Goal: Transaction & Acquisition: Purchase product/service

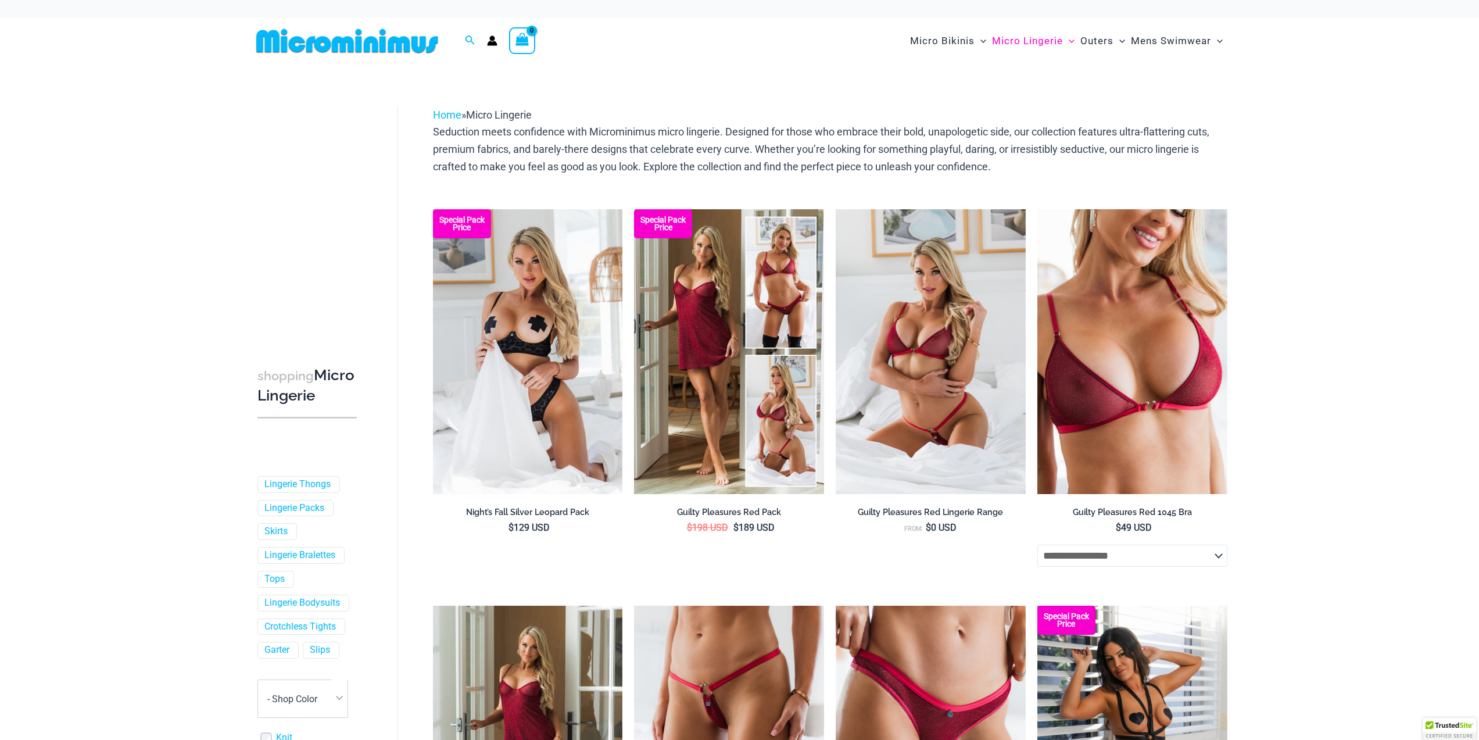
drag, startPoint x: 0, startPoint y: 0, endPoint x: 1257, endPoint y: 374, distance: 1311.1
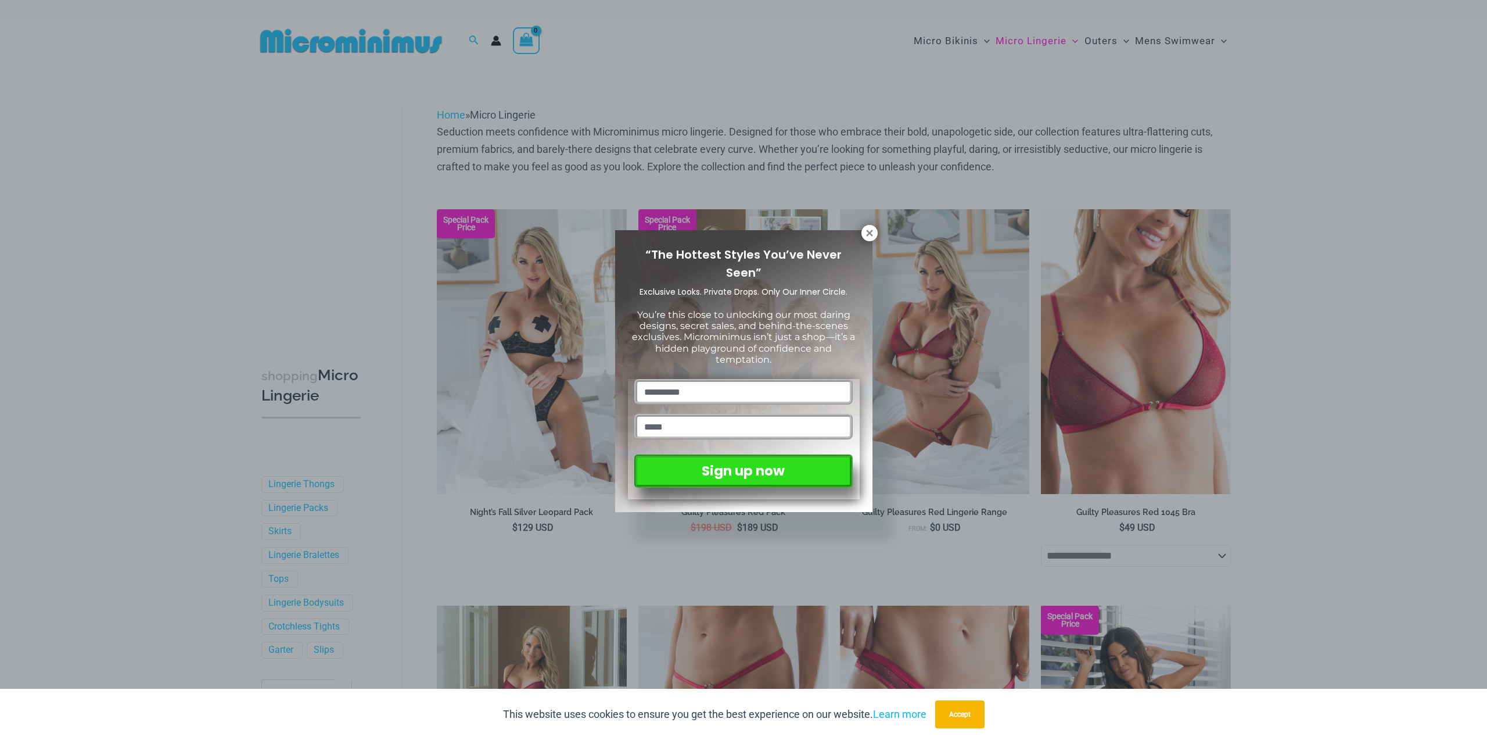
click at [1156, 450] on div "“The Hottest Styles You’ve Never Seen” Exclusive Looks. Private Drops. Only Our…" at bounding box center [743, 370] width 1487 height 740
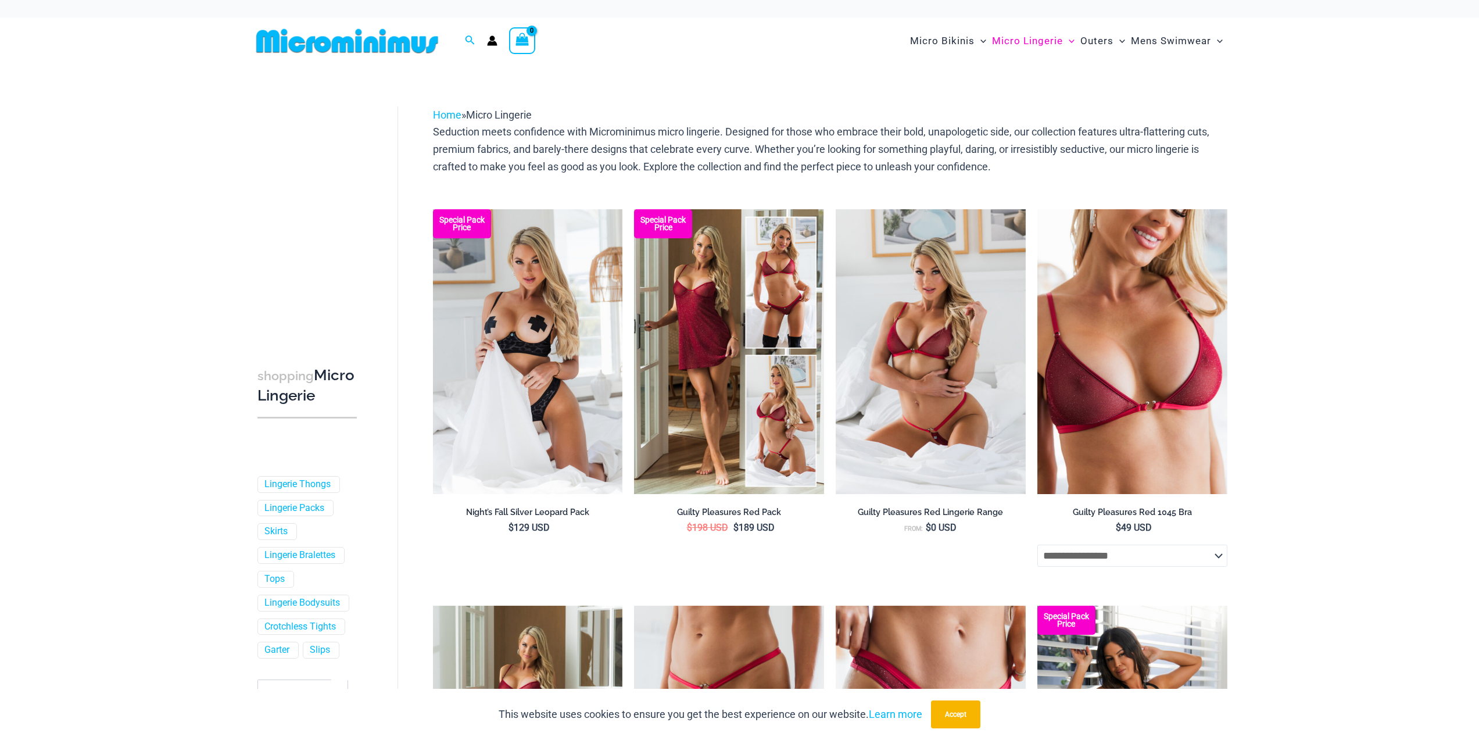
drag, startPoint x: 1134, startPoint y: 0, endPoint x: 1305, endPoint y: 193, distance: 257.7
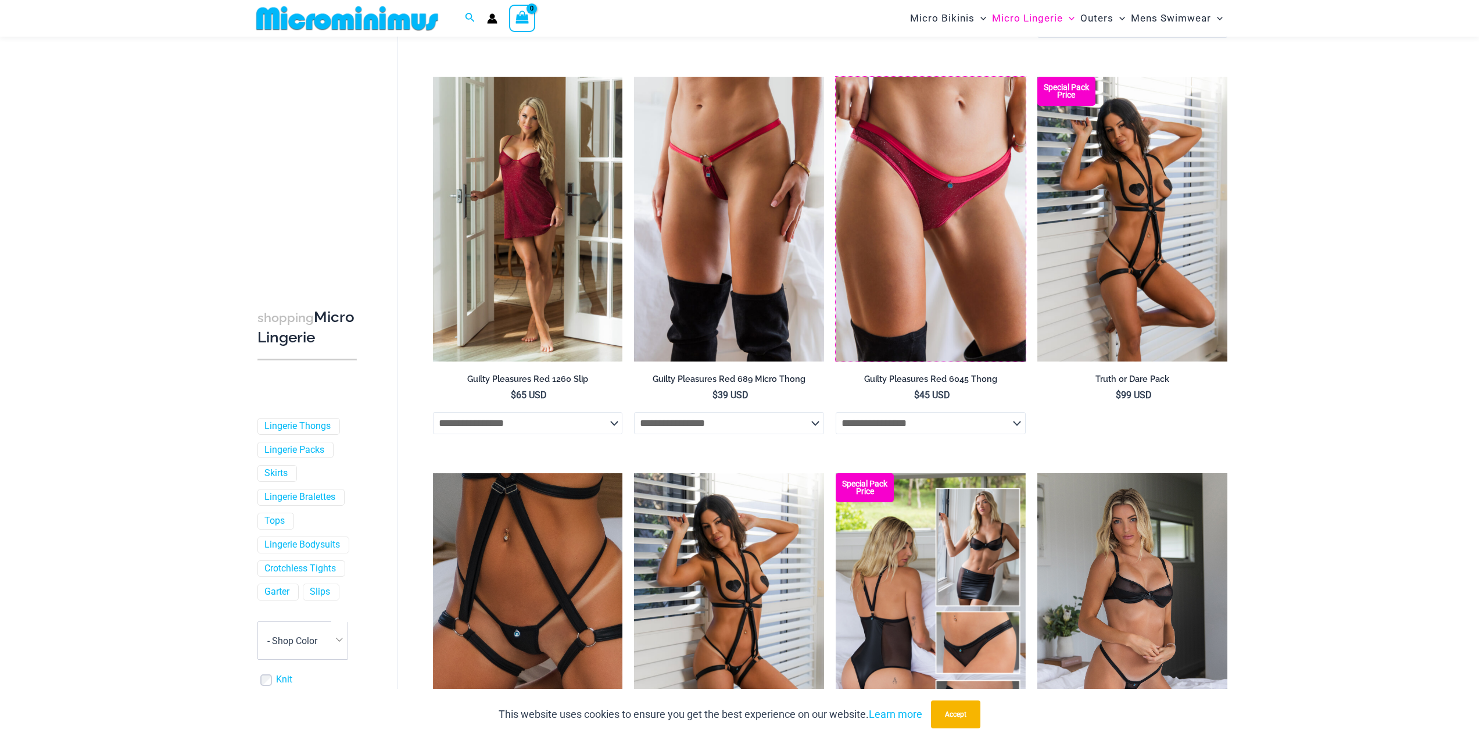
scroll to position [507, 0]
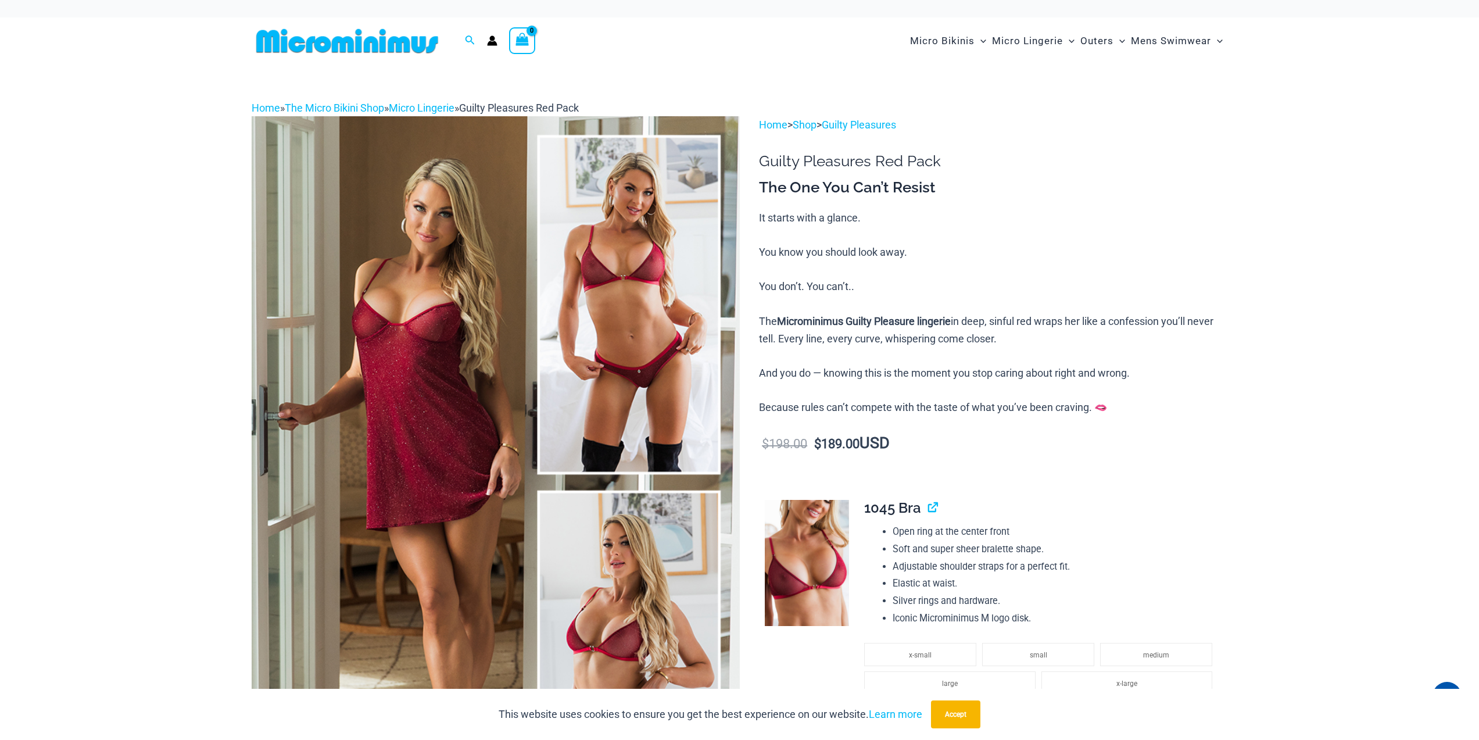
click at [424, 400] on img at bounding box center [496, 482] width 488 height 732
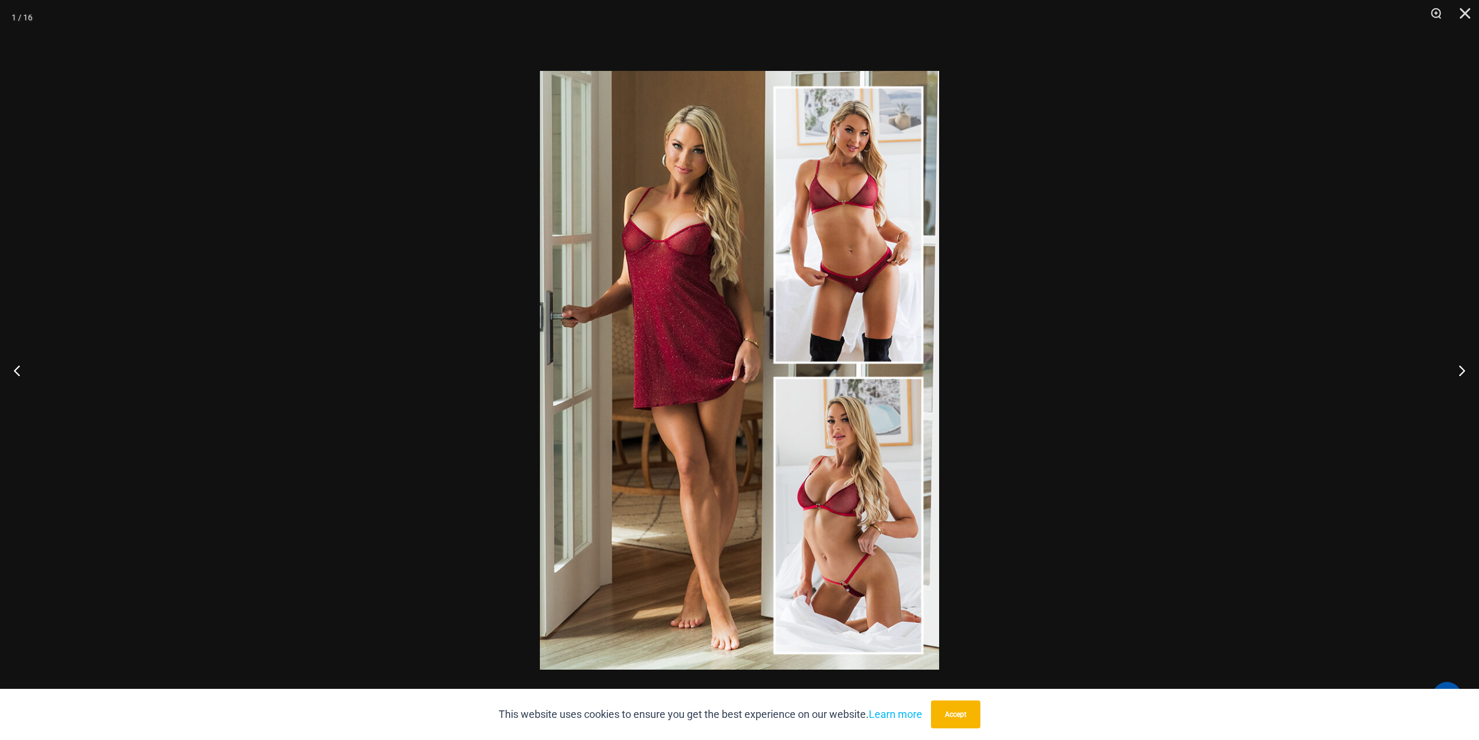
click at [632, 396] on img at bounding box center [739, 370] width 399 height 598
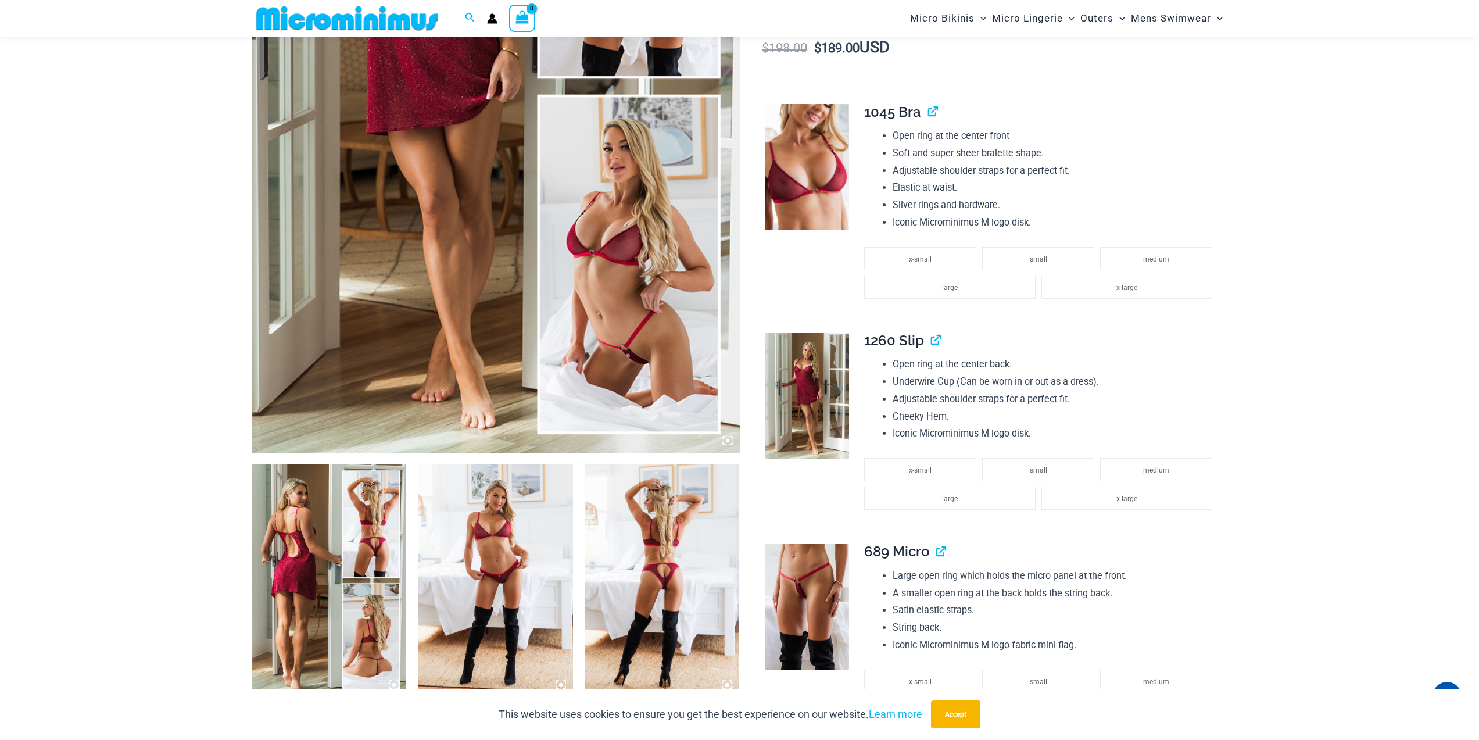
scroll to position [397, 0]
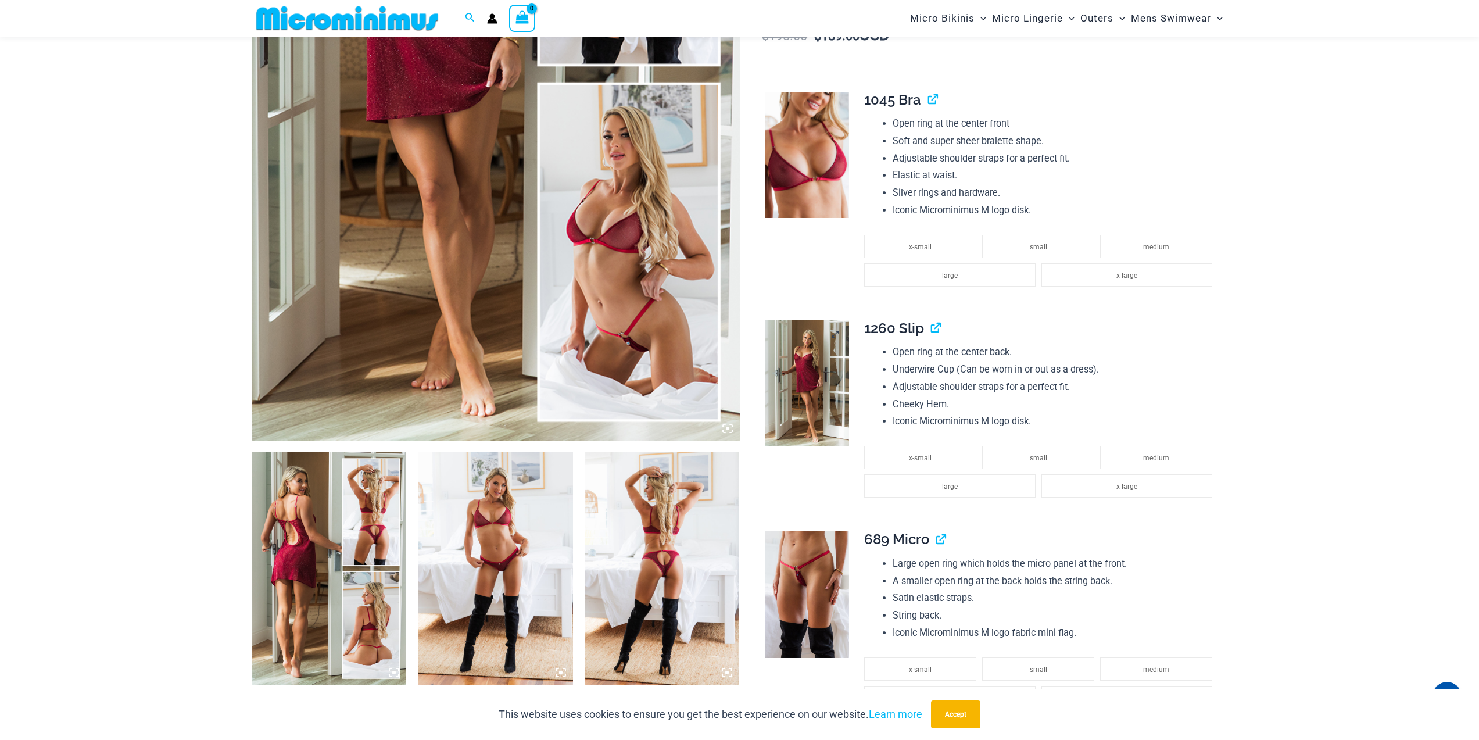
click at [816, 427] on img at bounding box center [807, 383] width 84 height 127
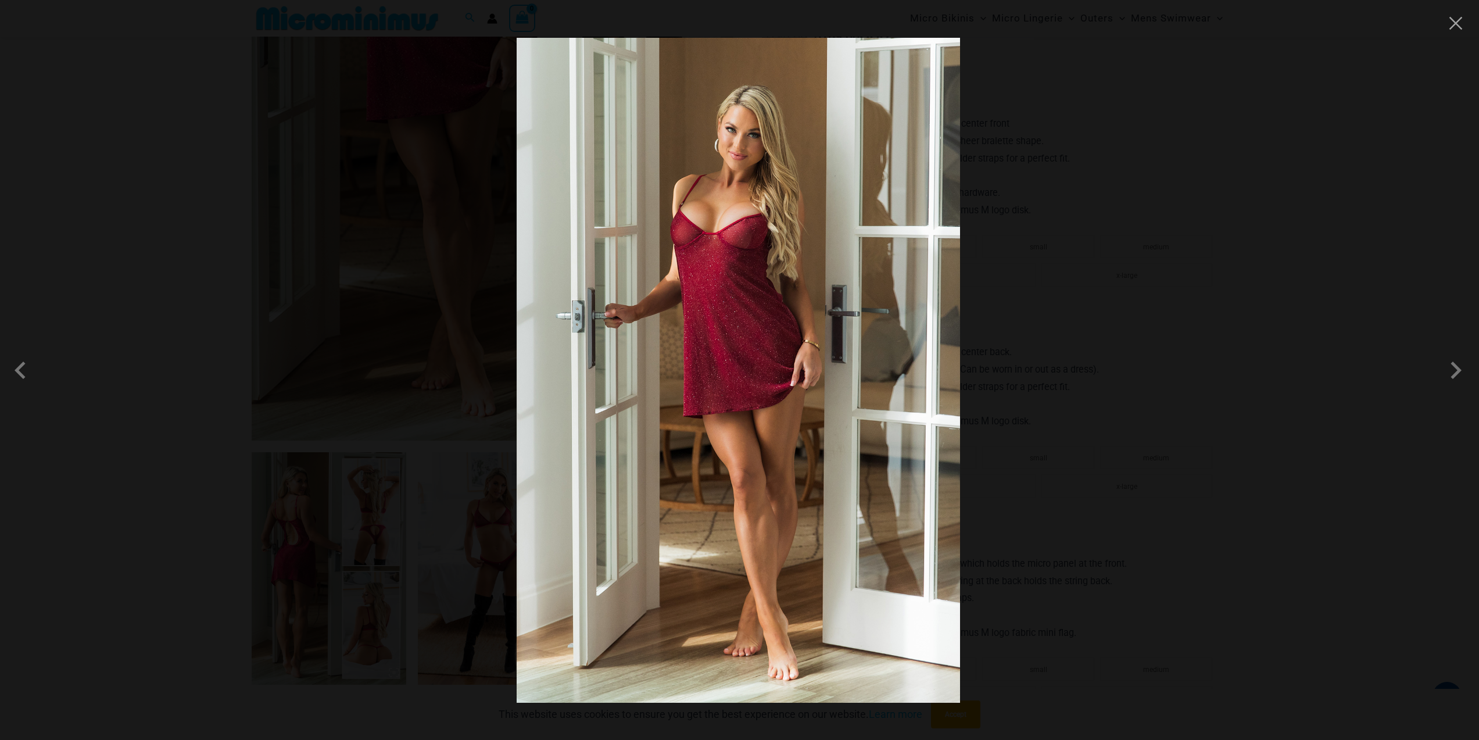
click at [749, 406] on img at bounding box center [738, 370] width 443 height 665
click at [1444, 19] on div at bounding box center [739, 370] width 1479 height 740
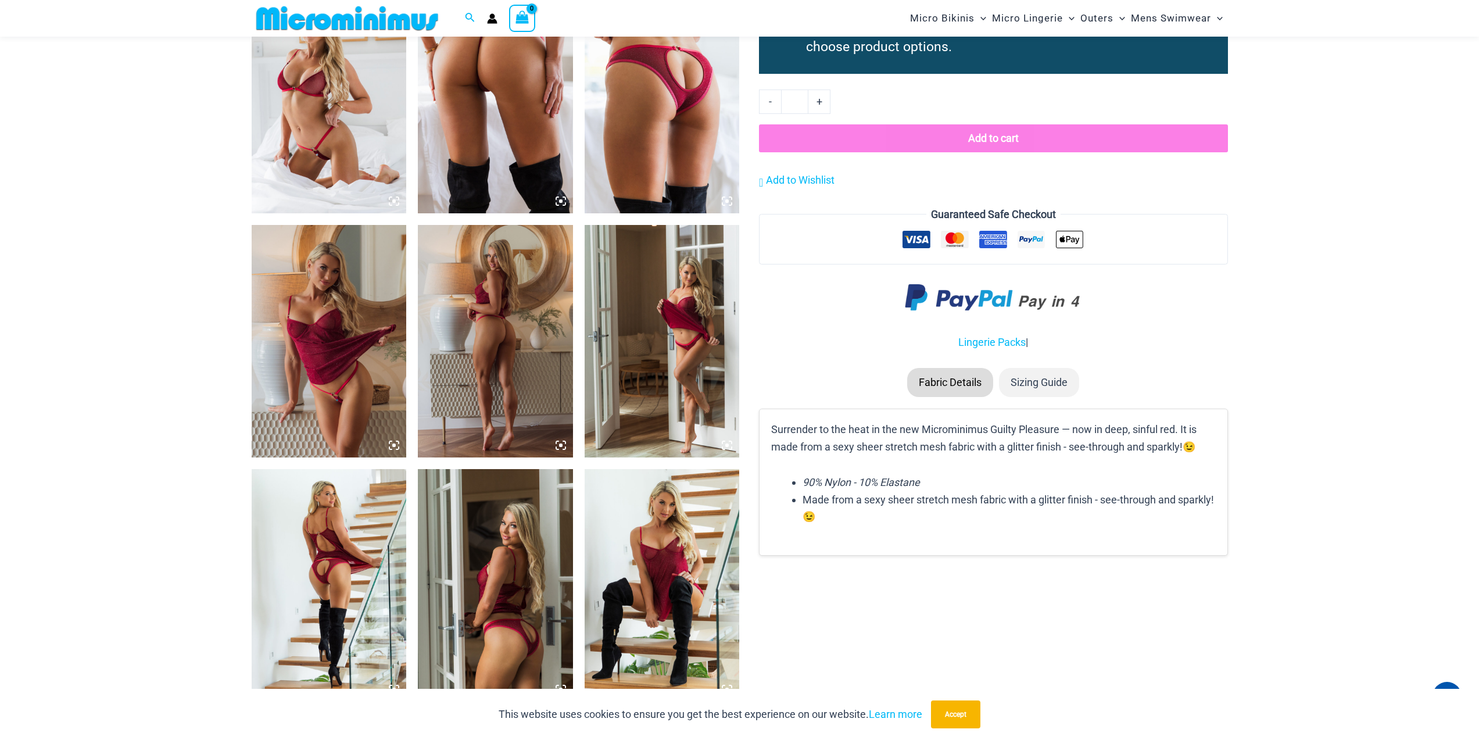
scroll to position [1385, 0]
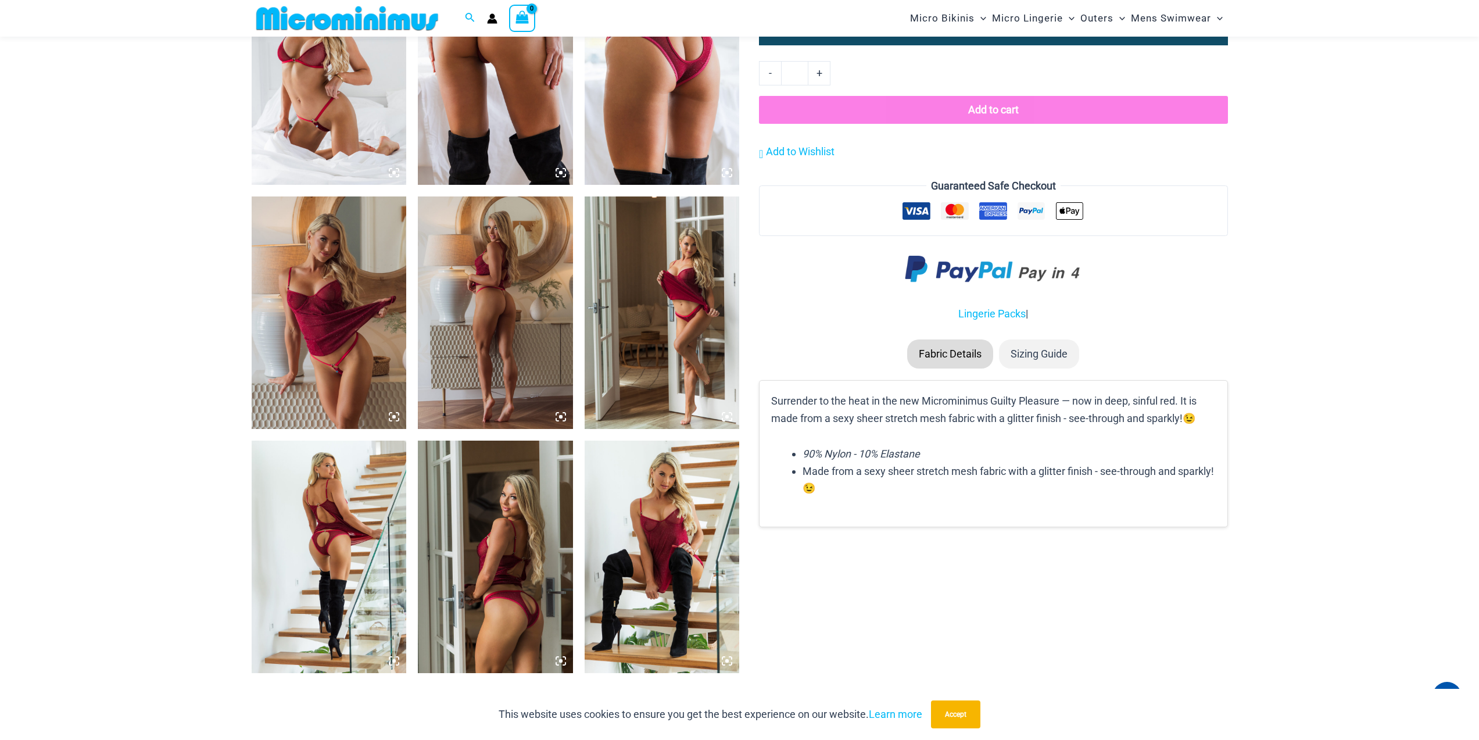
click at [387, 412] on img at bounding box center [329, 312] width 155 height 232
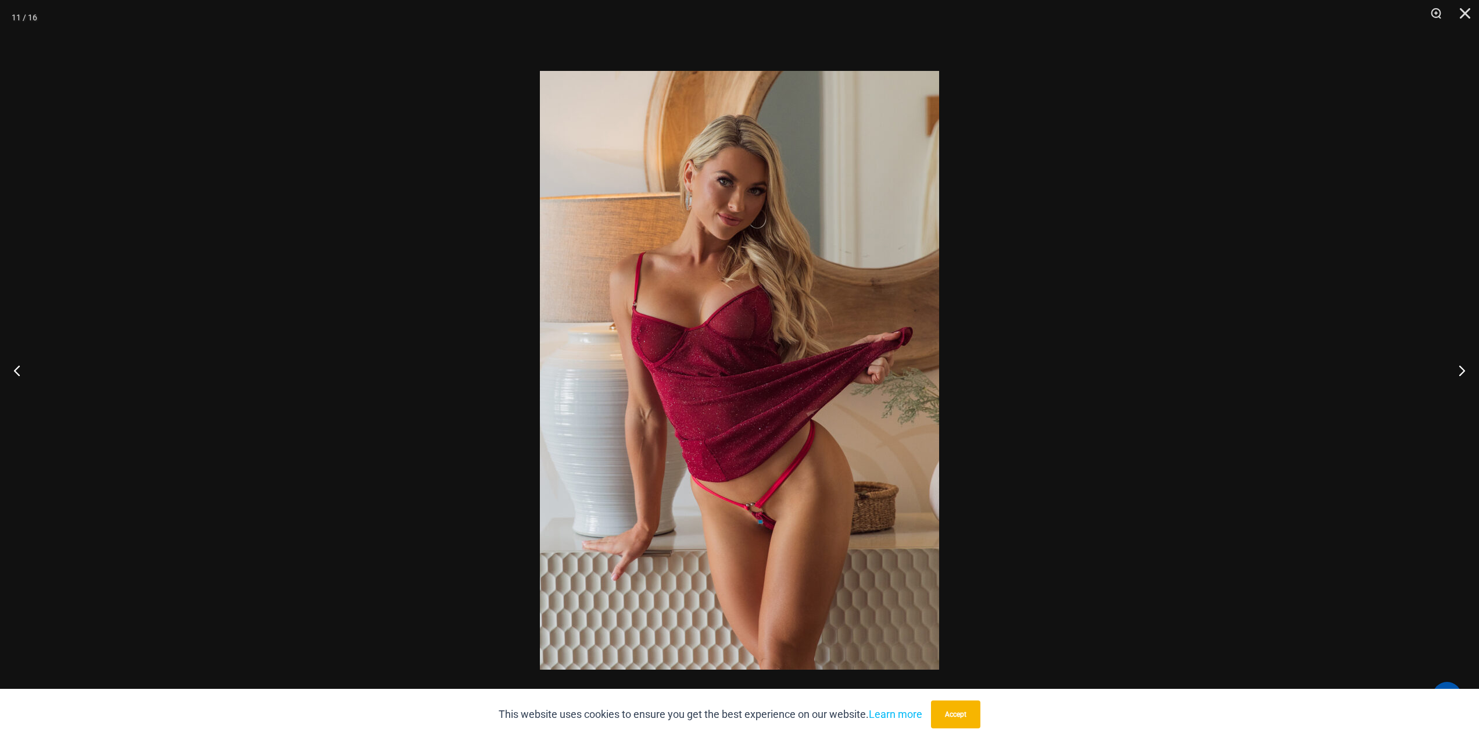
click at [681, 347] on img at bounding box center [739, 370] width 399 height 598
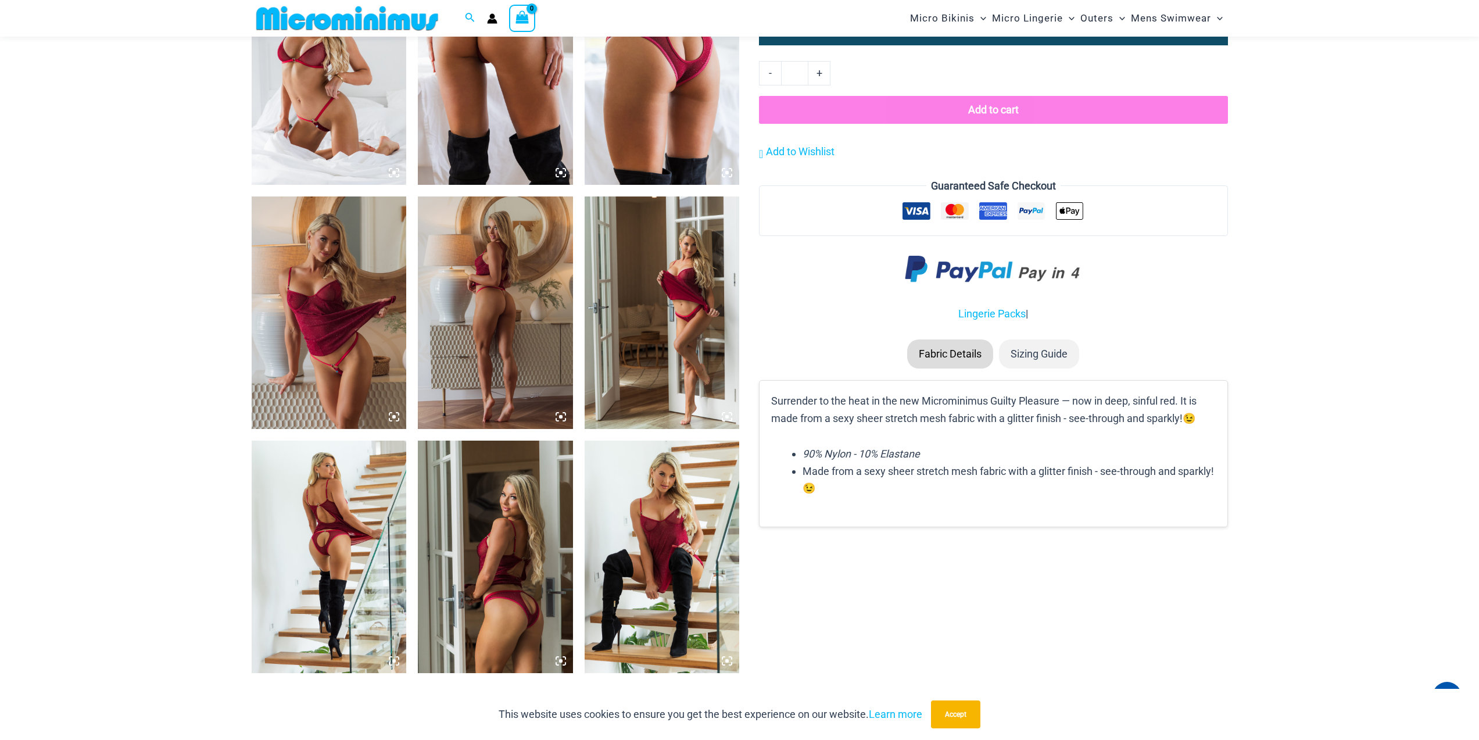
click at [399, 414] on icon at bounding box center [397, 414] width 2 height 2
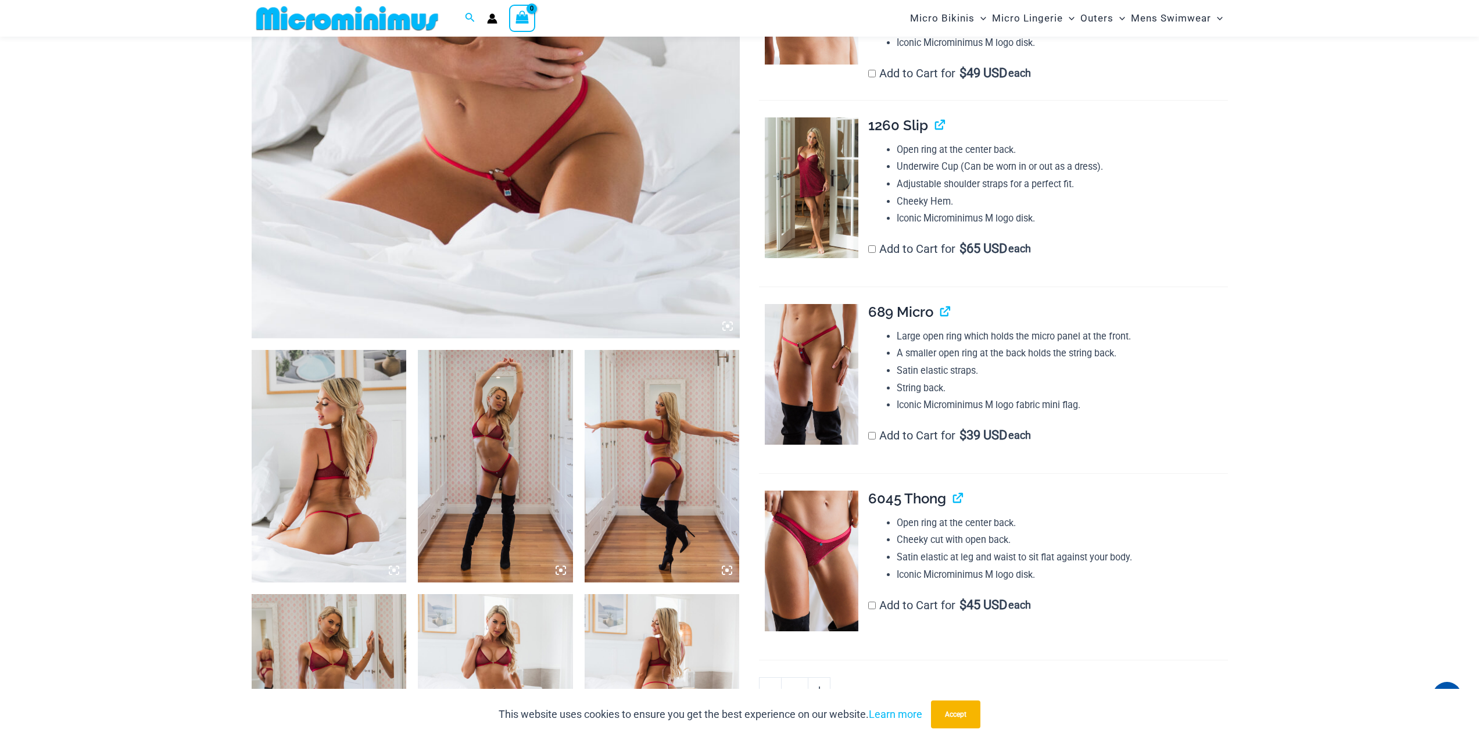
scroll to position [571, 0]
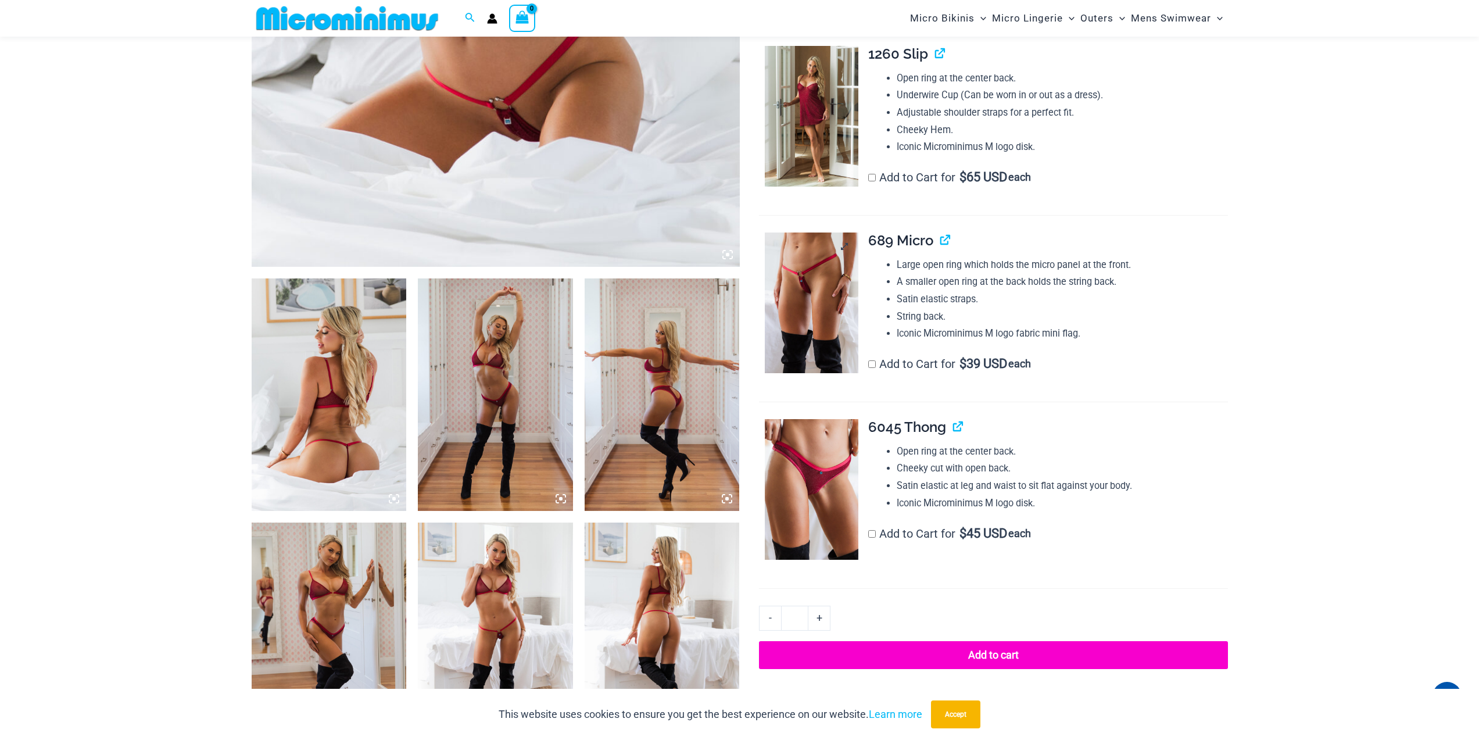
click at [835, 342] on img at bounding box center [812, 302] width 94 height 141
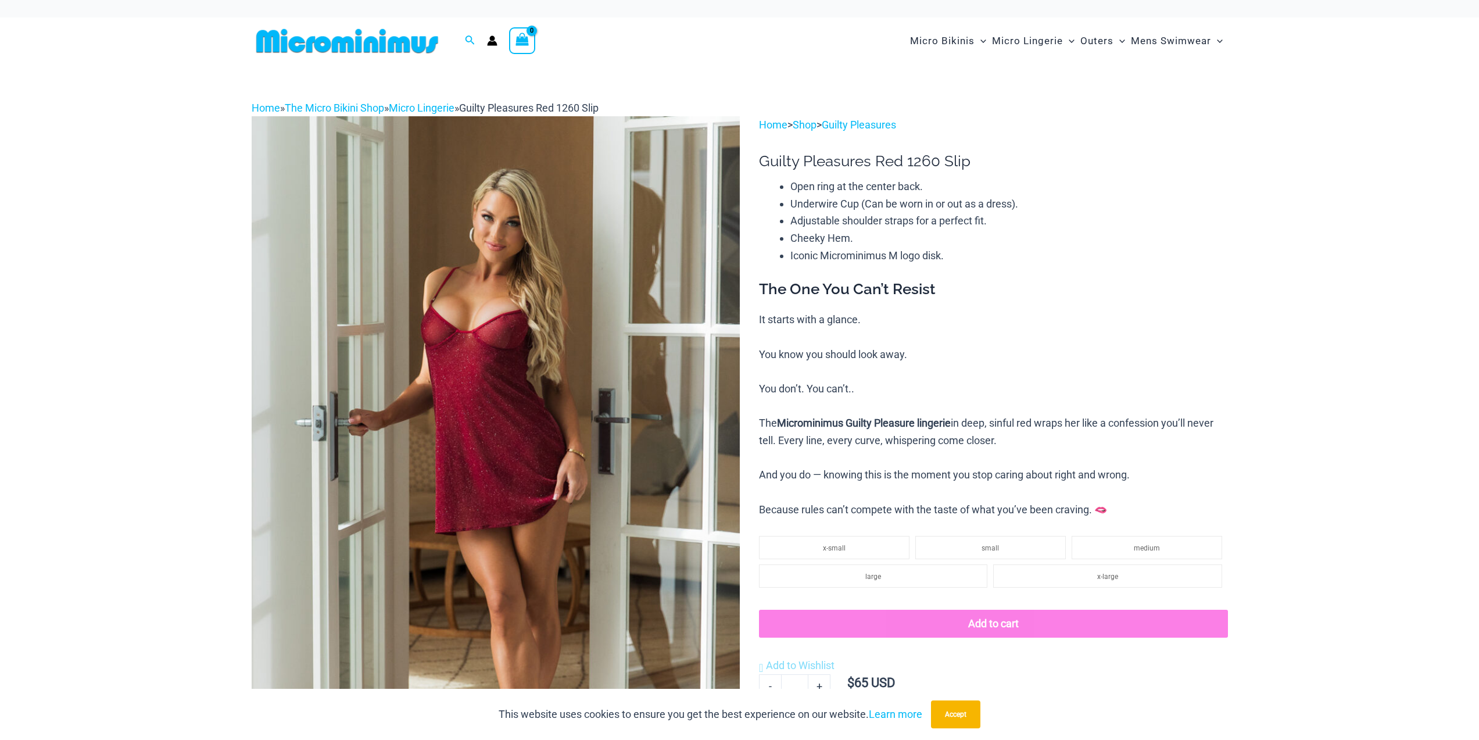
click at [449, 249] on img at bounding box center [496, 482] width 488 height 732
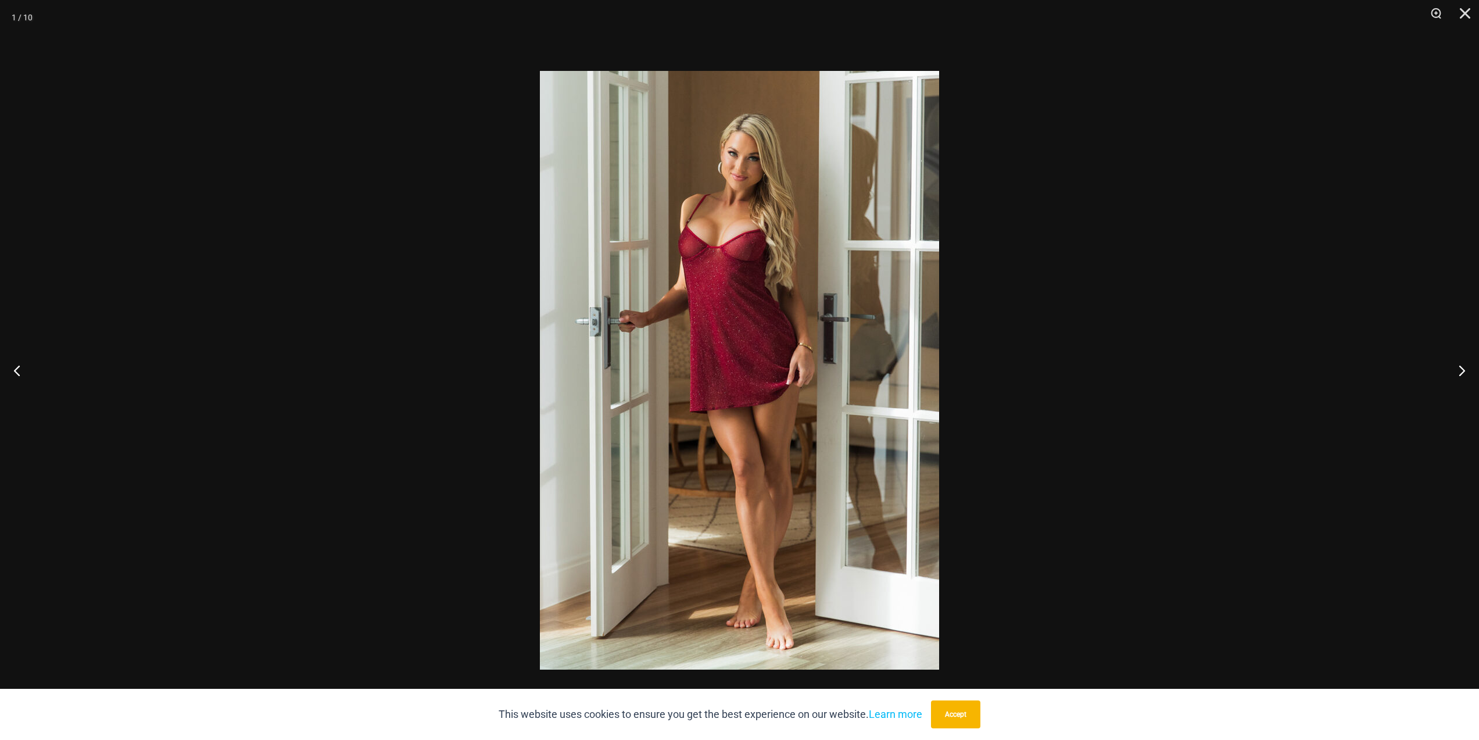
click at [780, 278] on img at bounding box center [739, 370] width 399 height 598
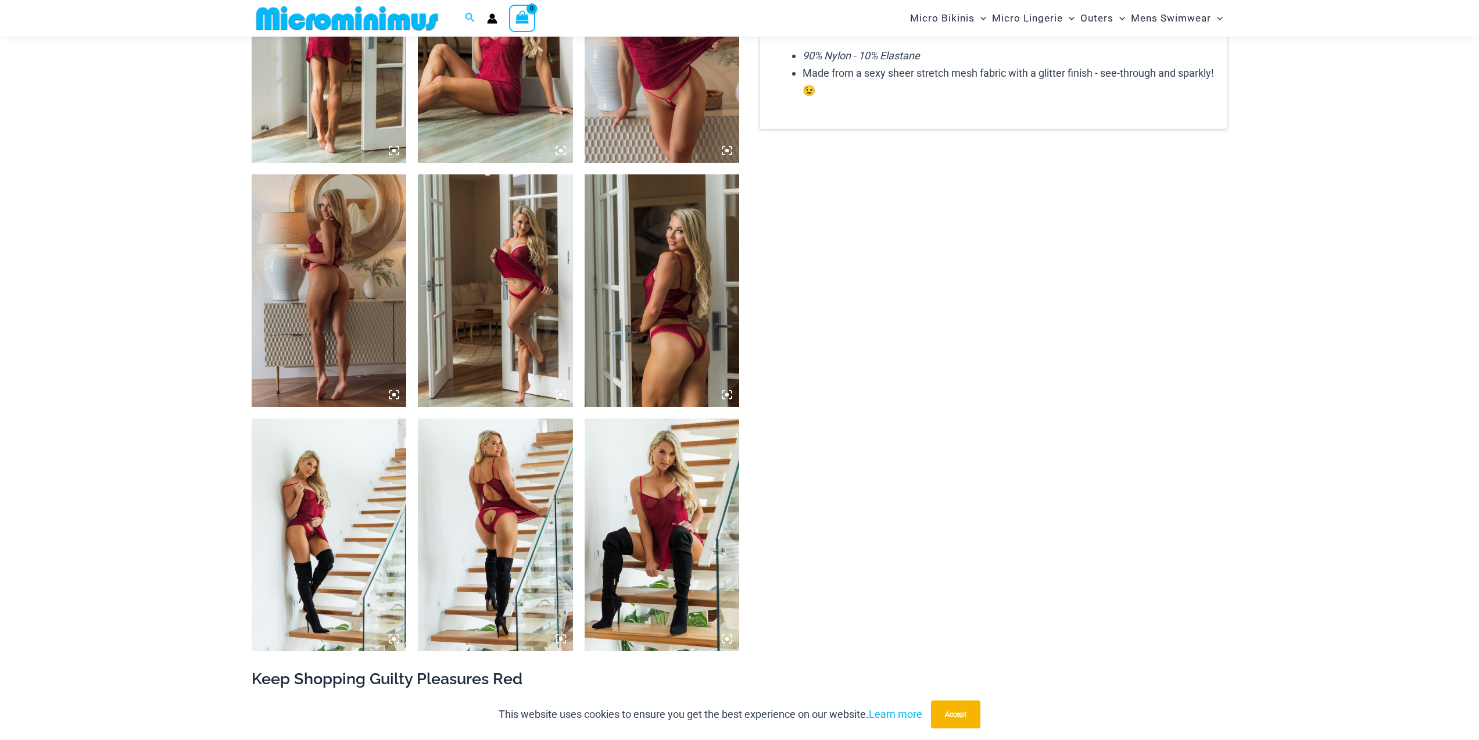
scroll to position [920, 0]
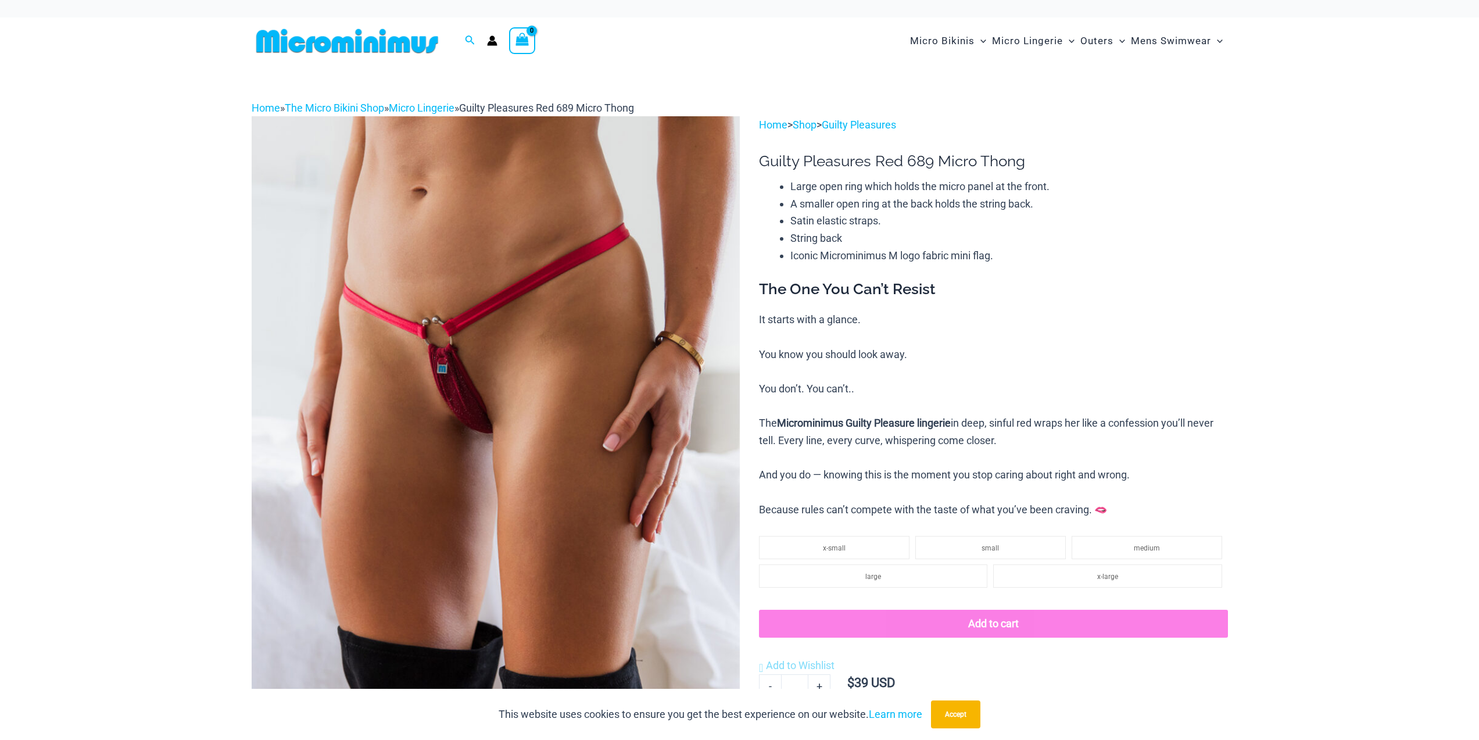
drag, startPoint x: 146, startPoint y: 339, endPoint x: 362, endPoint y: 338, distance: 216.1
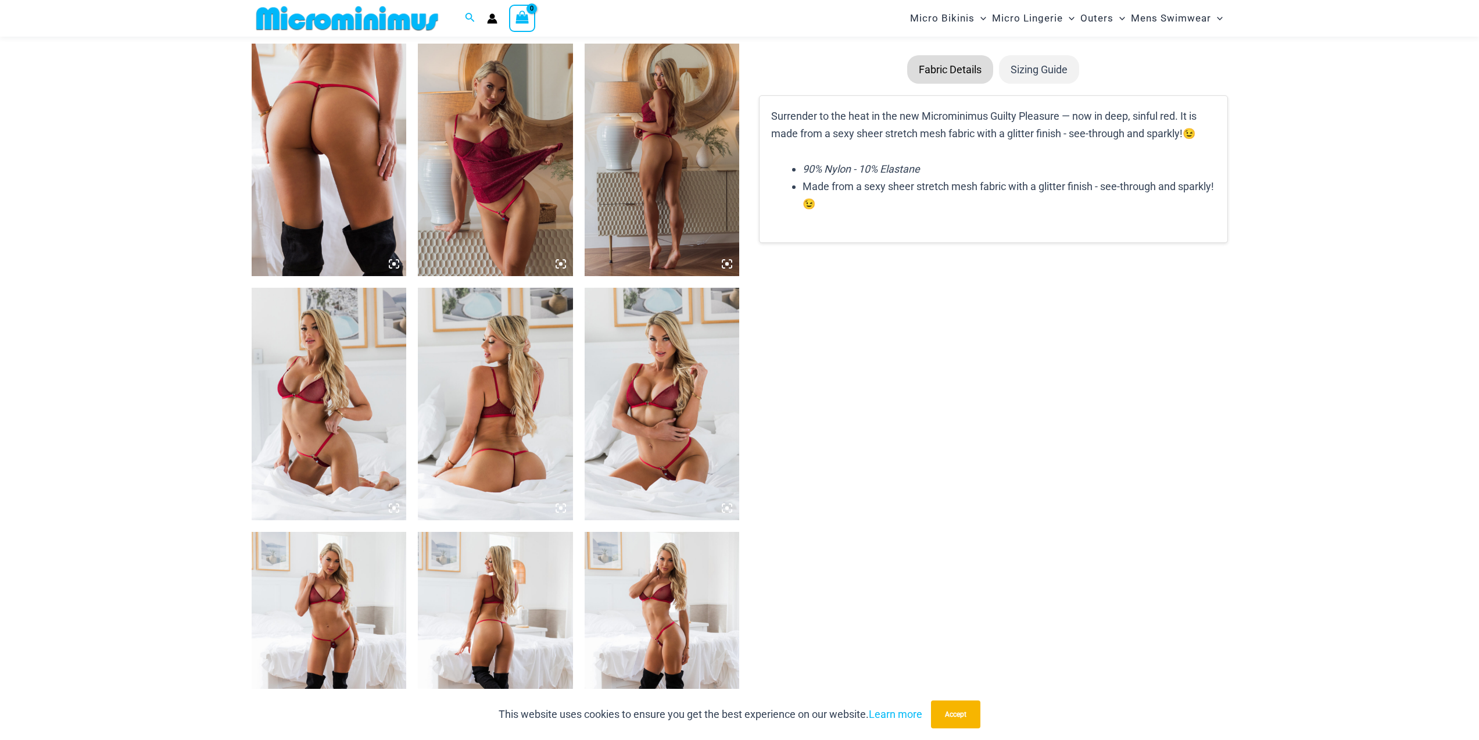
scroll to position [861, 0]
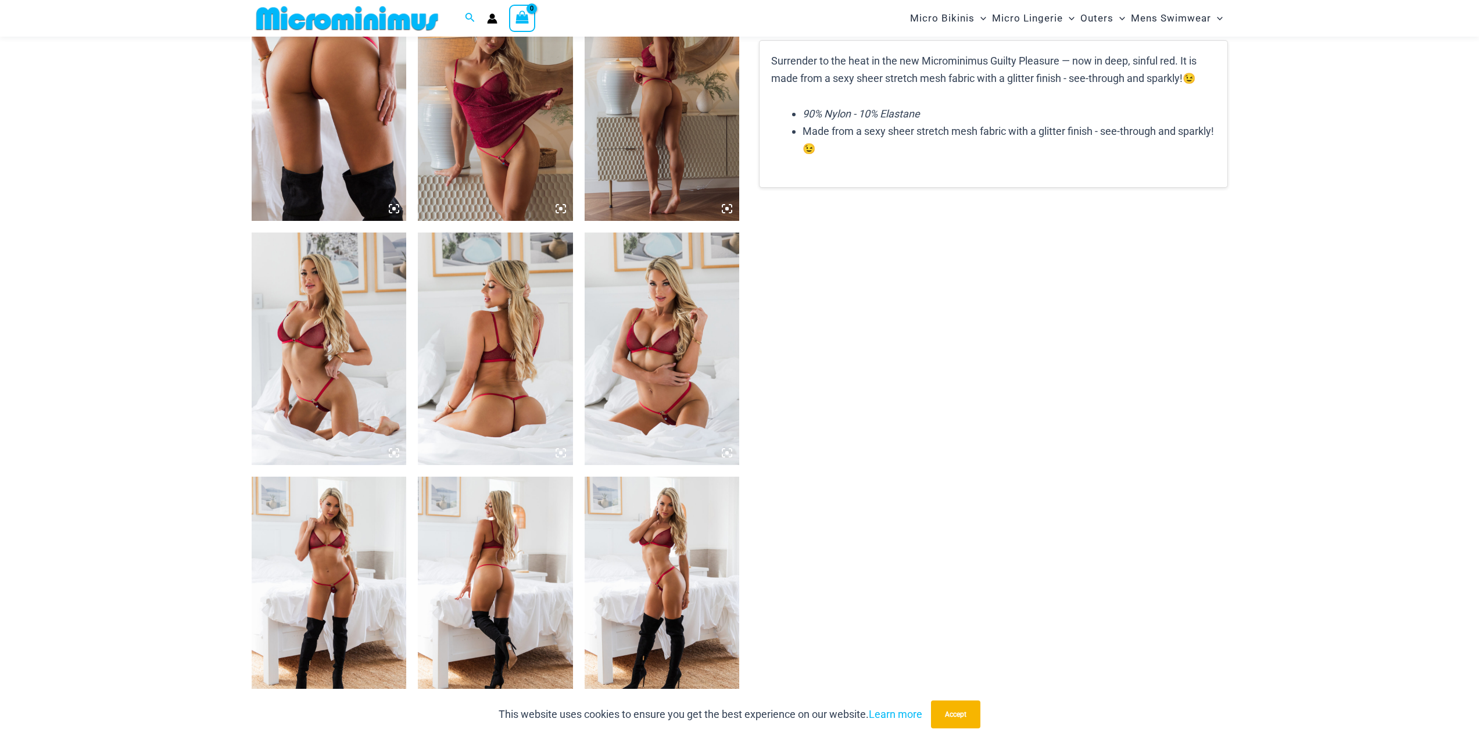
click at [486, 418] on img at bounding box center [495, 348] width 155 height 232
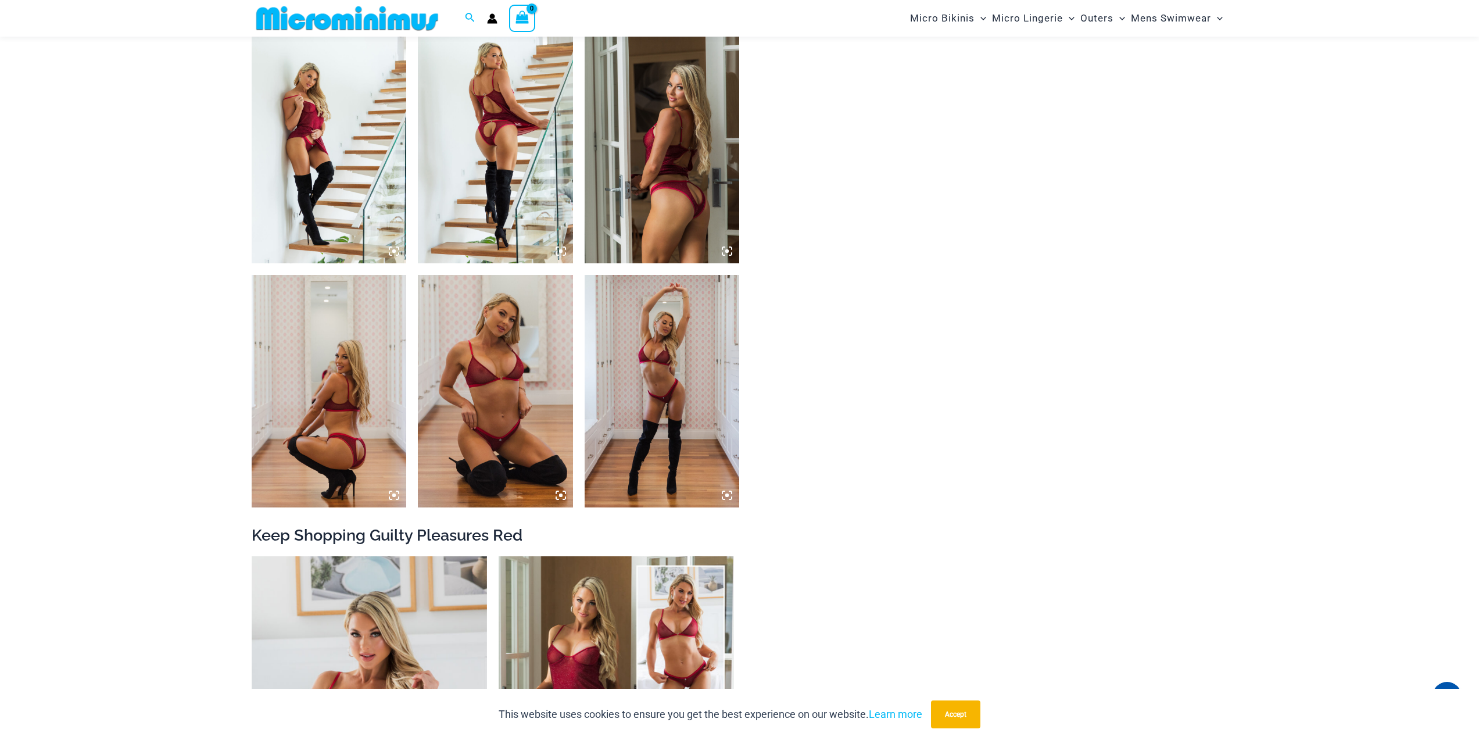
scroll to position [1210, 0]
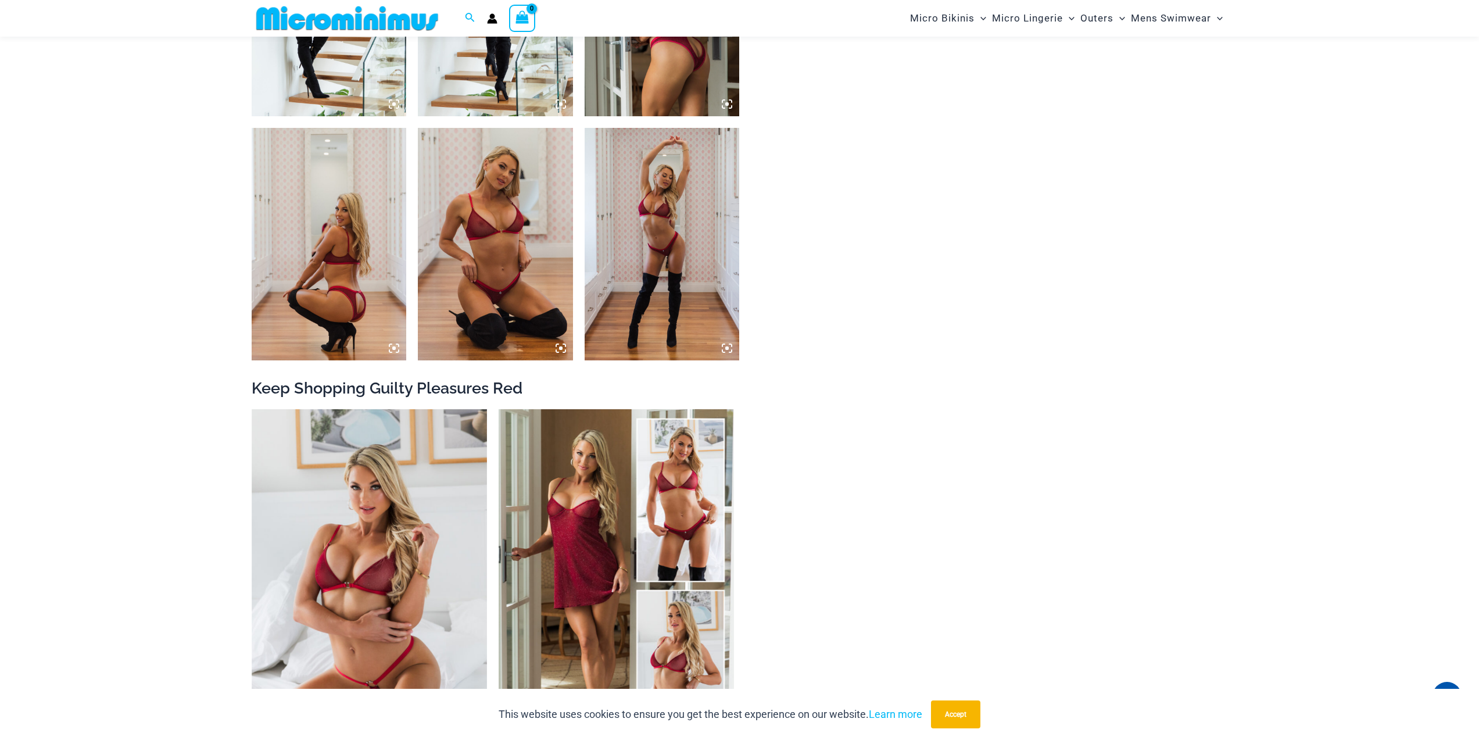
click at [560, 350] on icon at bounding box center [560, 347] width 3 height 3
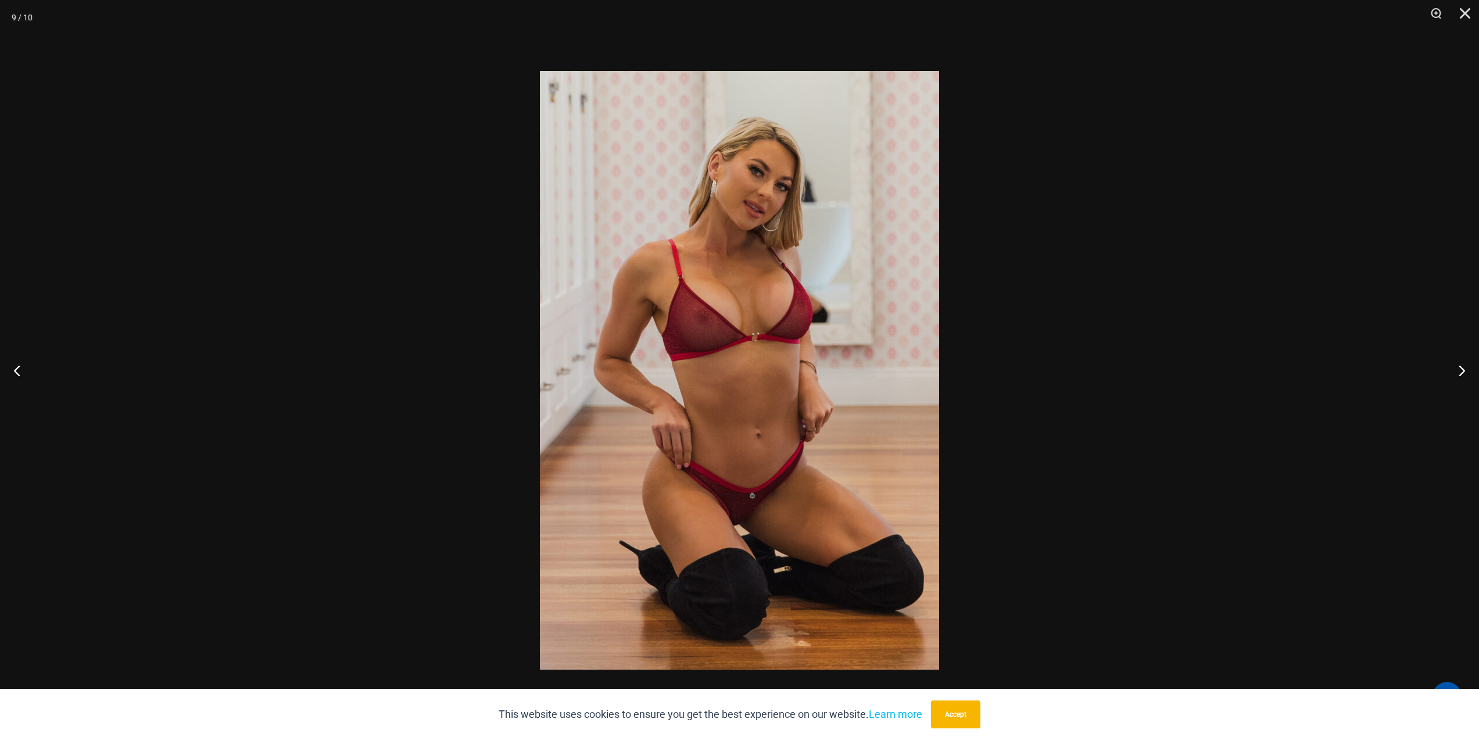
click at [775, 300] on img at bounding box center [739, 370] width 399 height 598
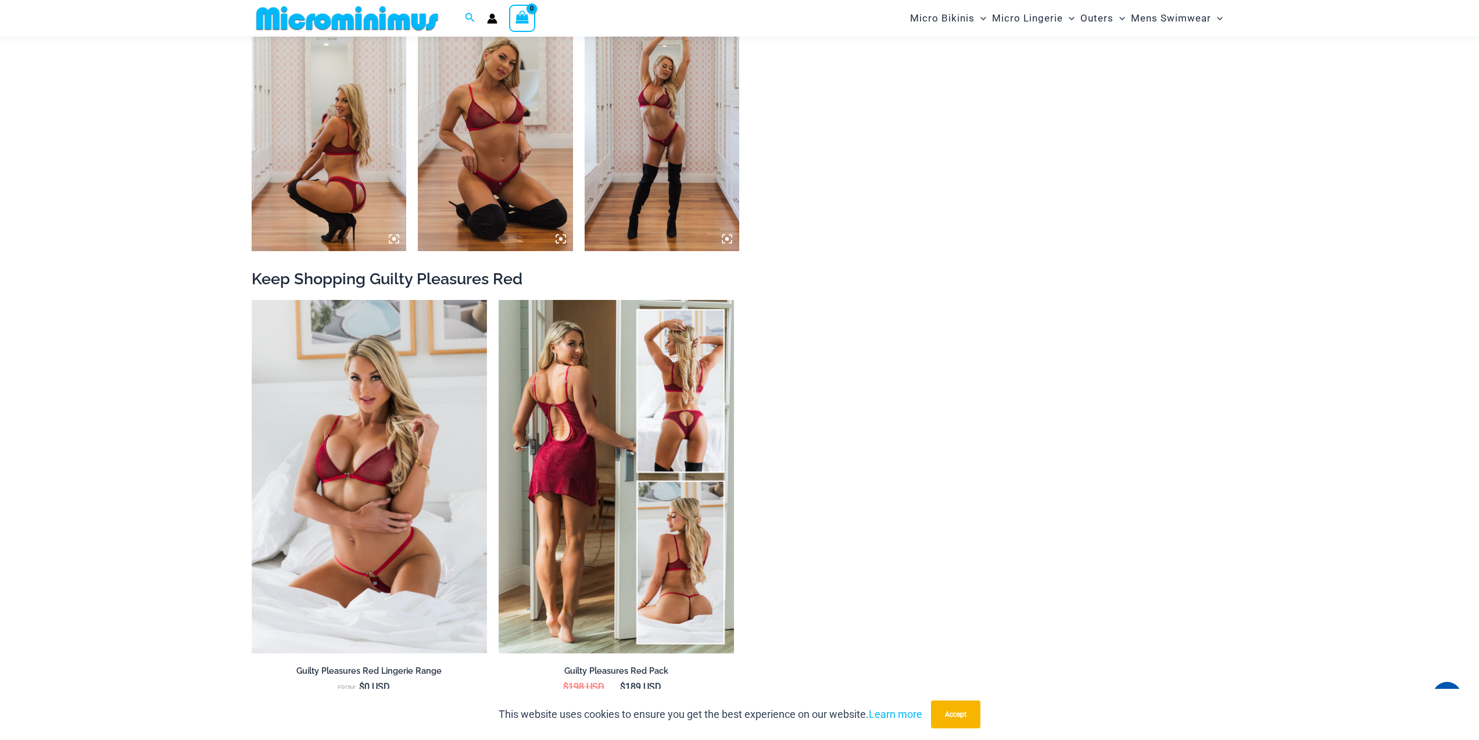
scroll to position [1326, 0]
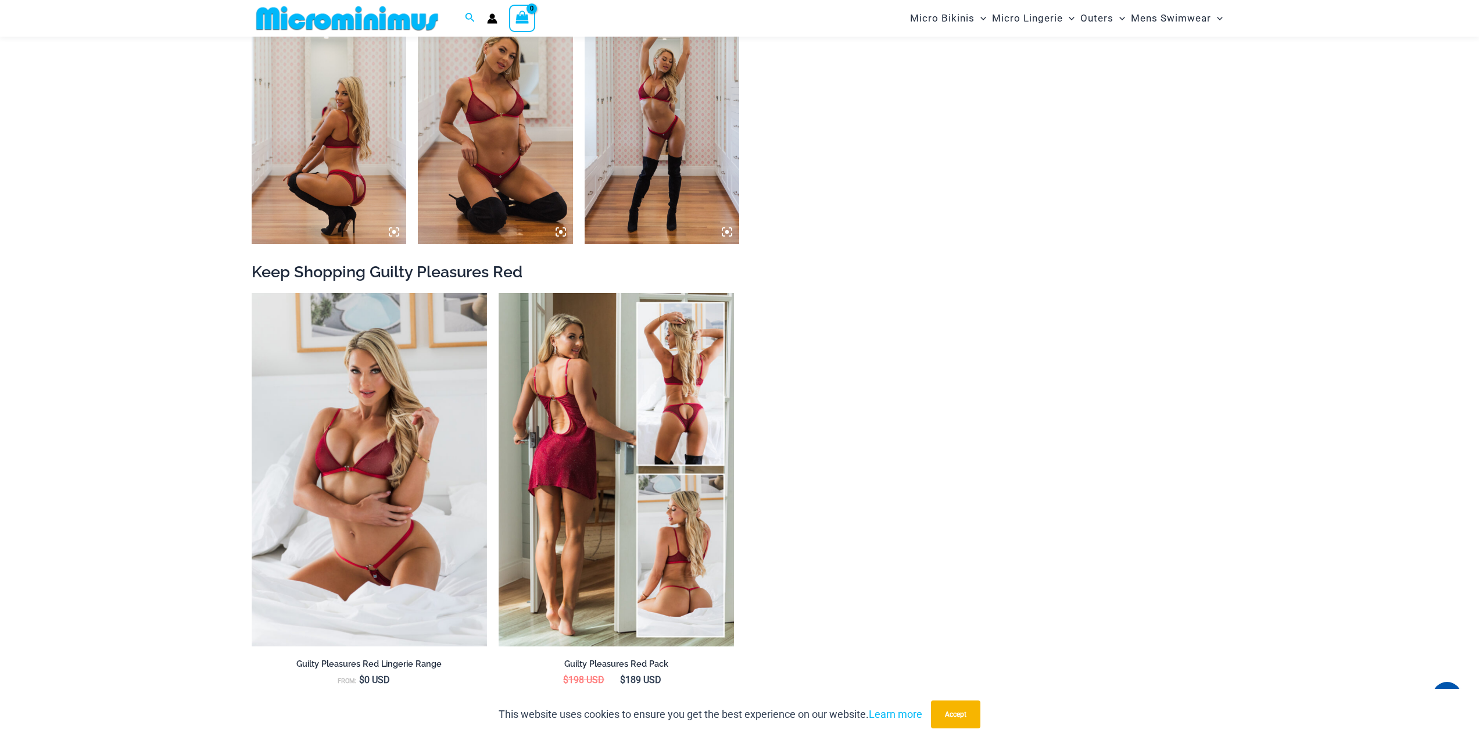
click at [604, 612] on img at bounding box center [616, 469] width 235 height 353
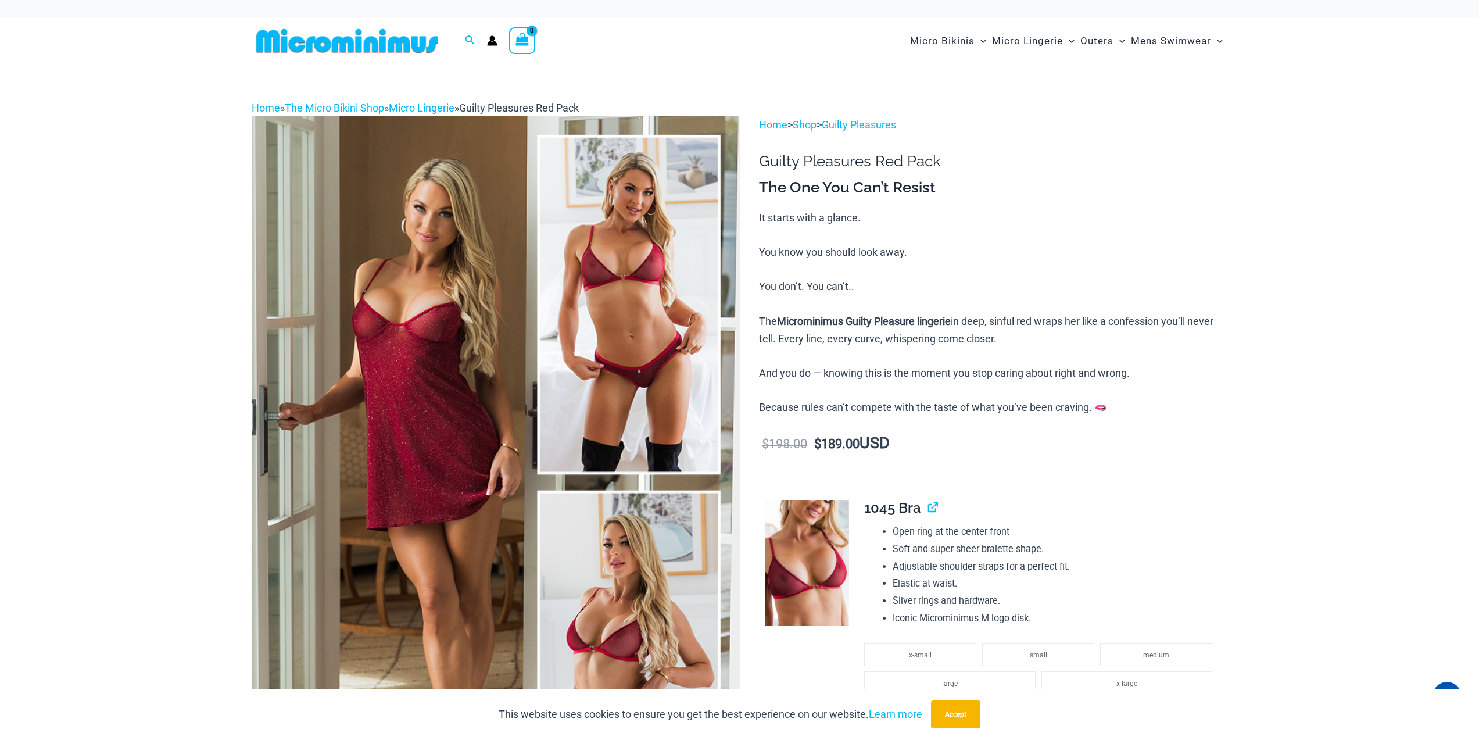
click at [632, 379] on img at bounding box center [496, 482] width 488 height 732
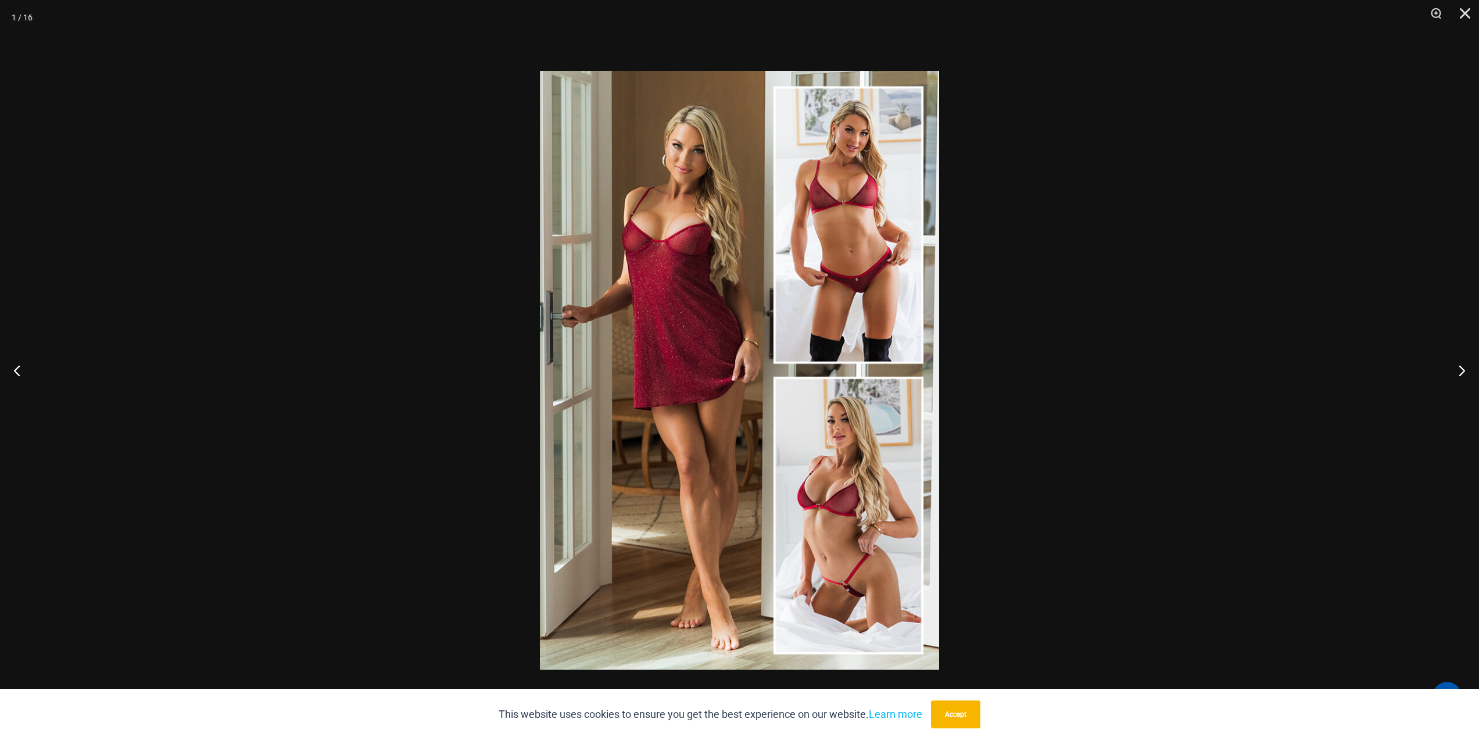
click at [632, 379] on img at bounding box center [739, 370] width 399 height 598
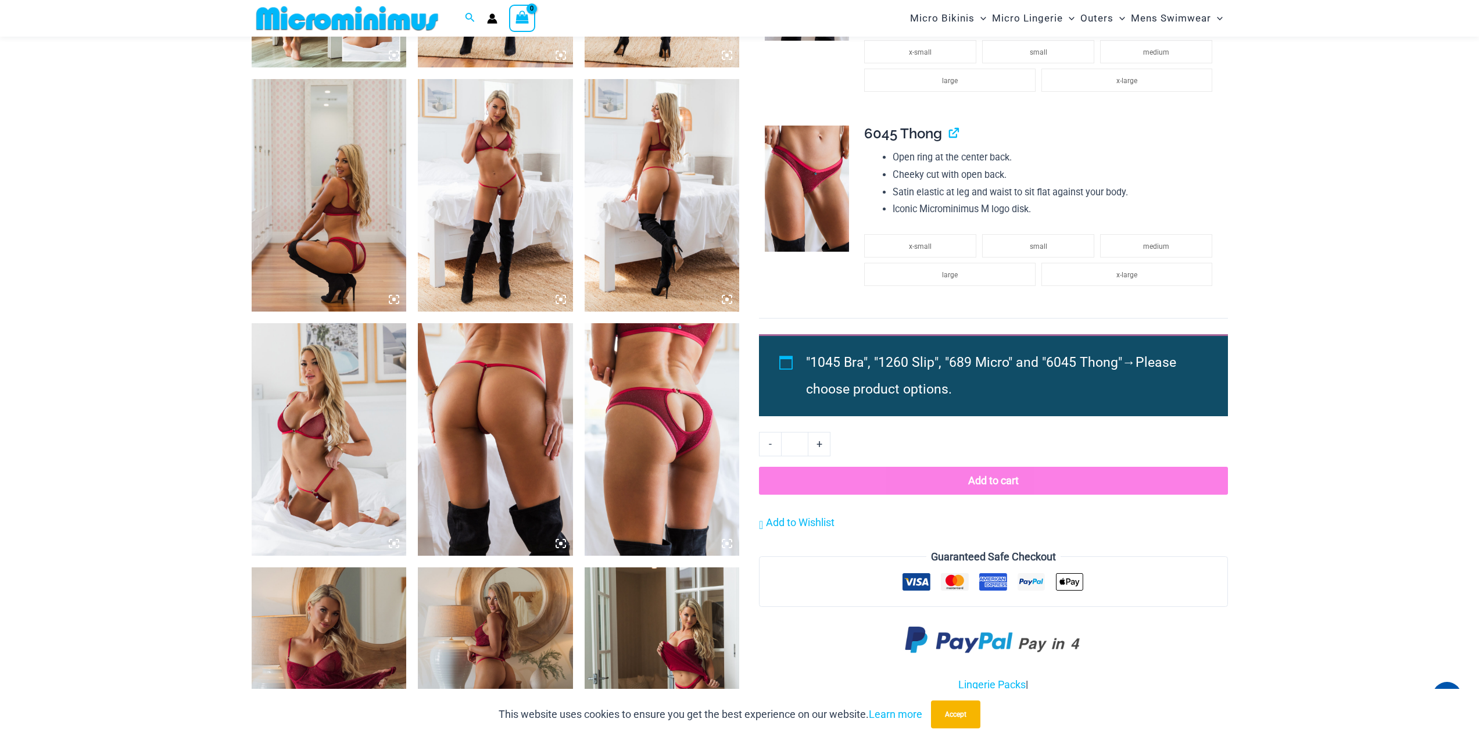
scroll to position [1153, 0]
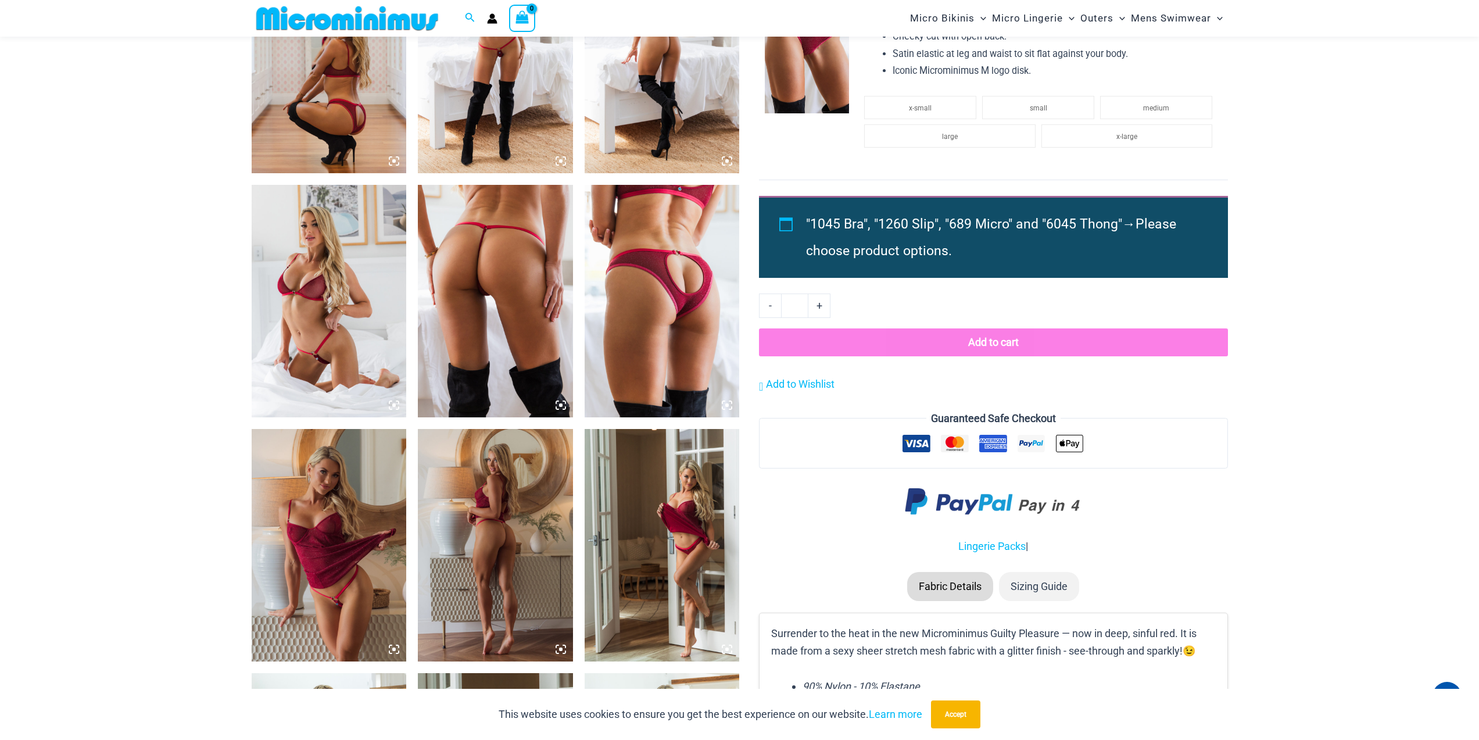
click at [314, 578] on img at bounding box center [329, 545] width 155 height 232
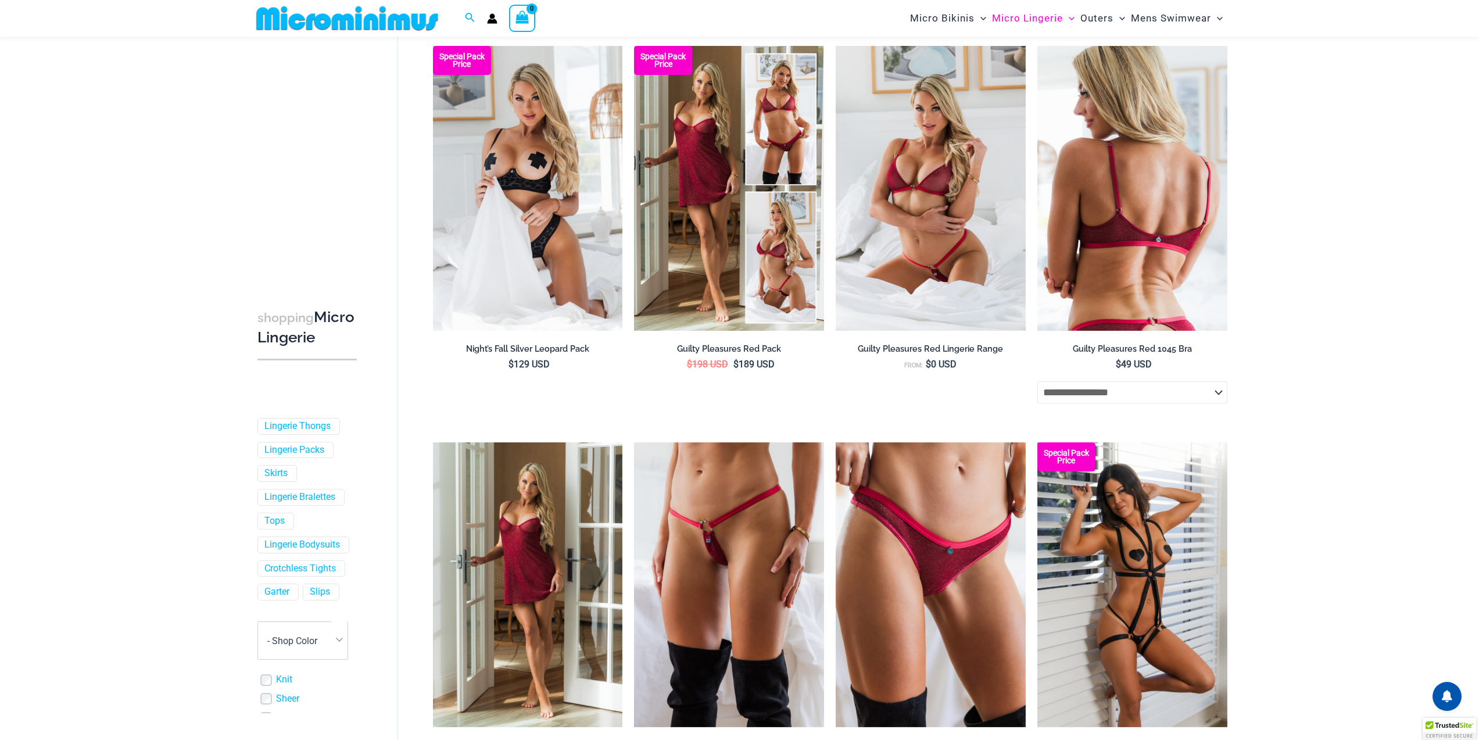
scroll to position [165, 0]
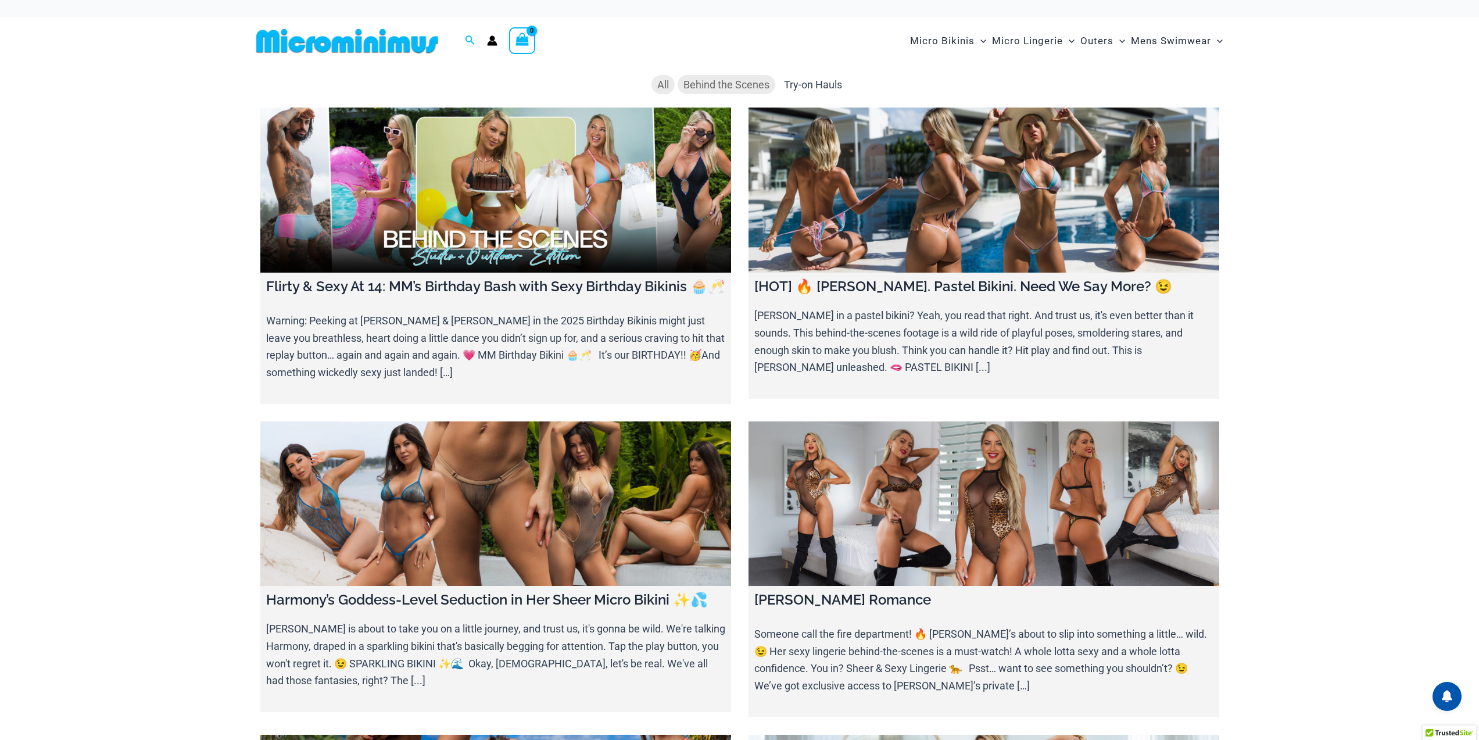
click at [713, 87] on span "Behind the Scenes" at bounding box center [726, 84] width 86 height 12
click at [811, 89] on span "Try-on Hauls" at bounding box center [813, 84] width 58 height 12
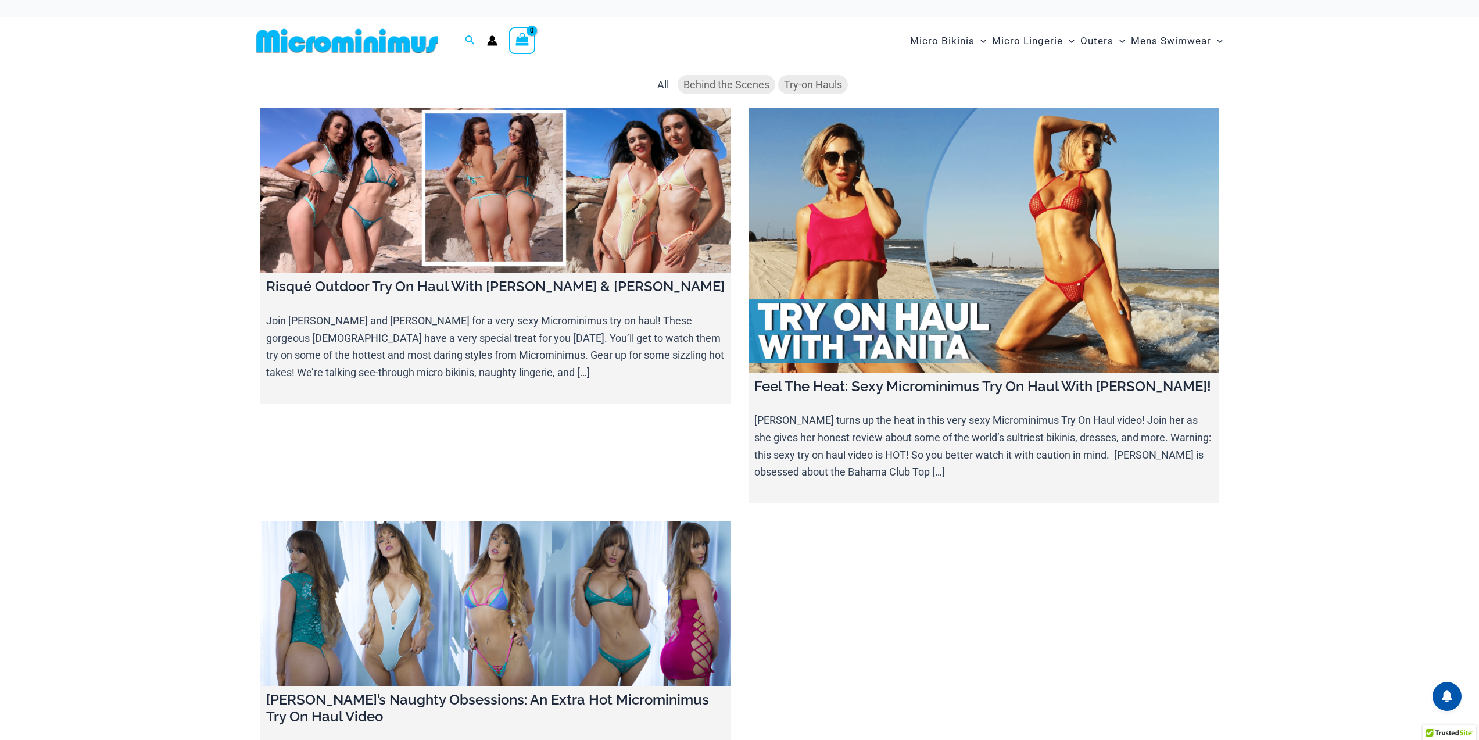
click at [742, 81] on span "Behind the Scenes" at bounding box center [726, 84] width 86 height 12
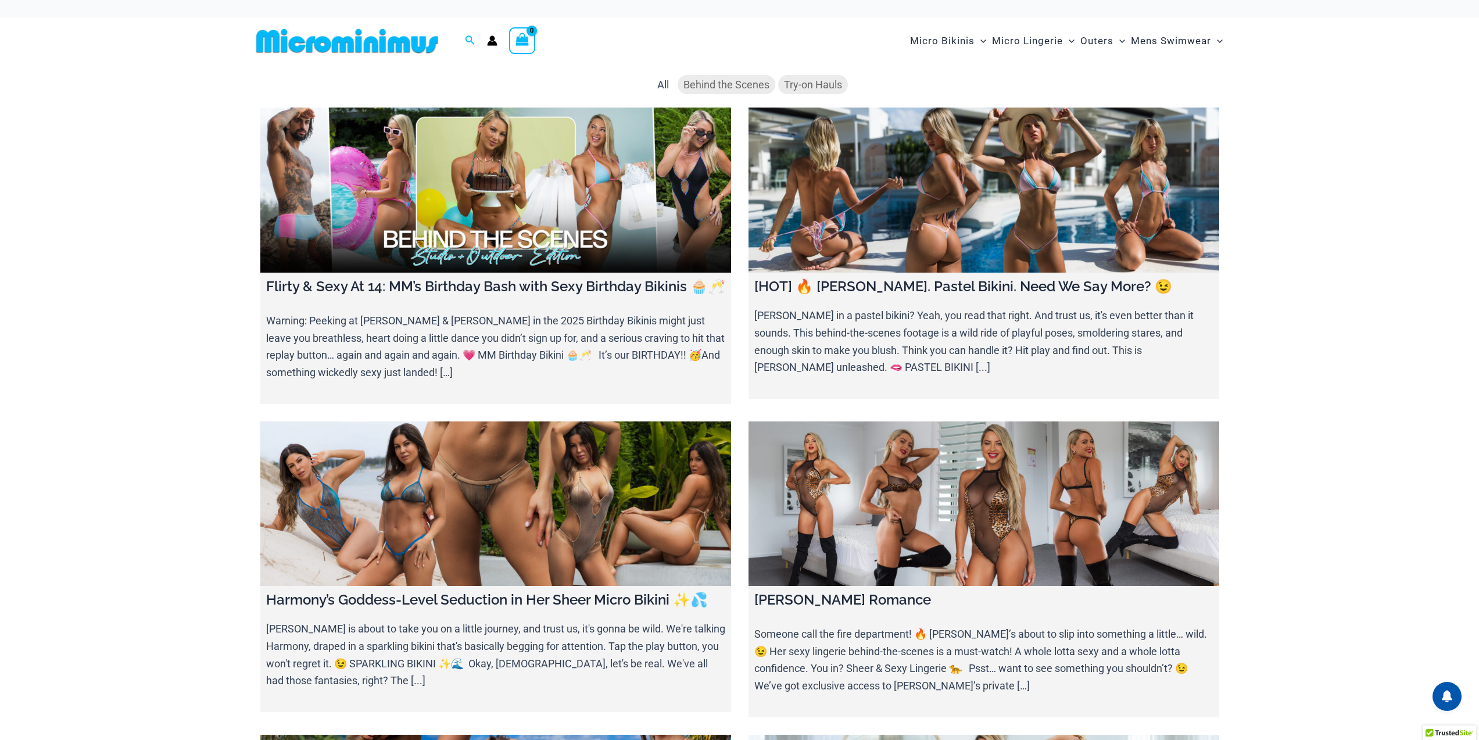
click at [812, 87] on span "Try-on Hauls" at bounding box center [813, 84] width 58 height 12
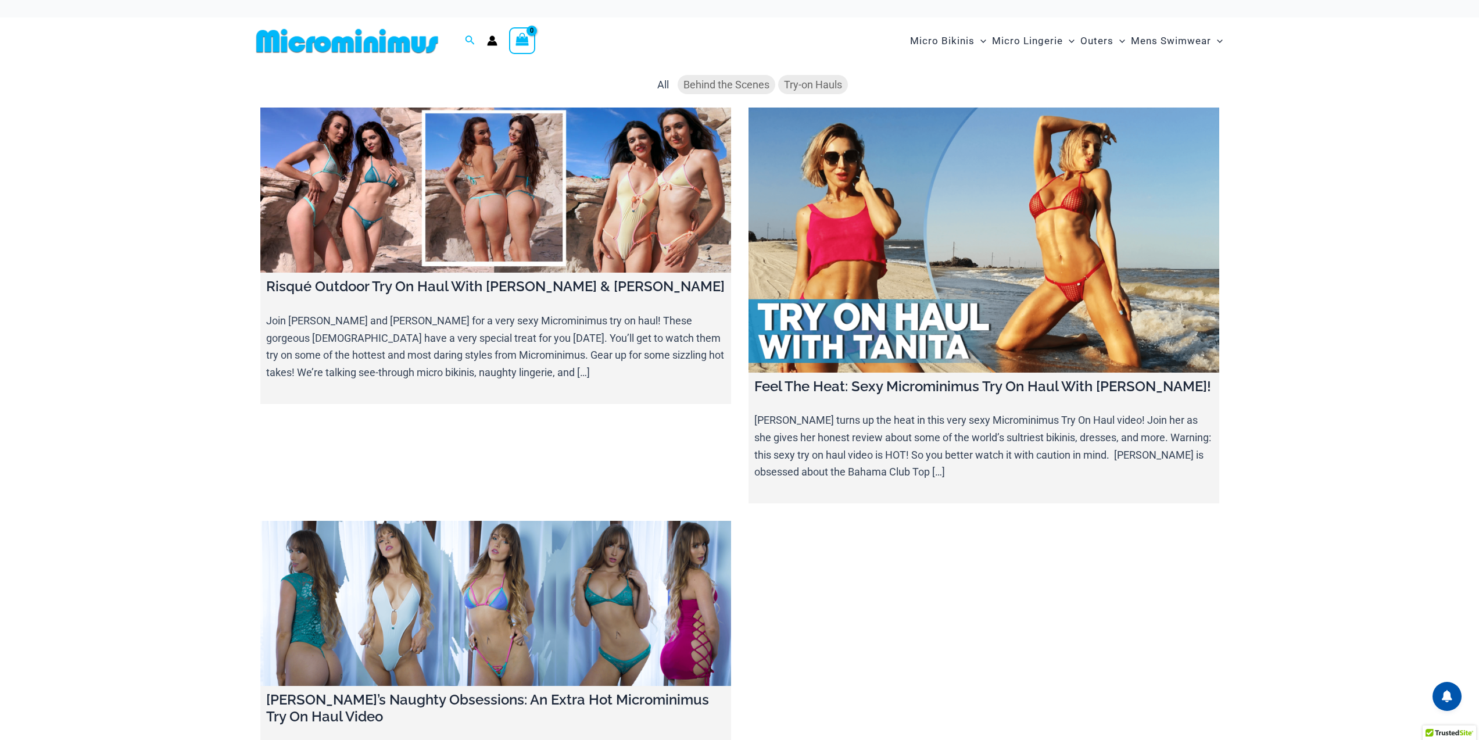
click at [738, 82] on span "Behind the Scenes" at bounding box center [726, 84] width 86 height 12
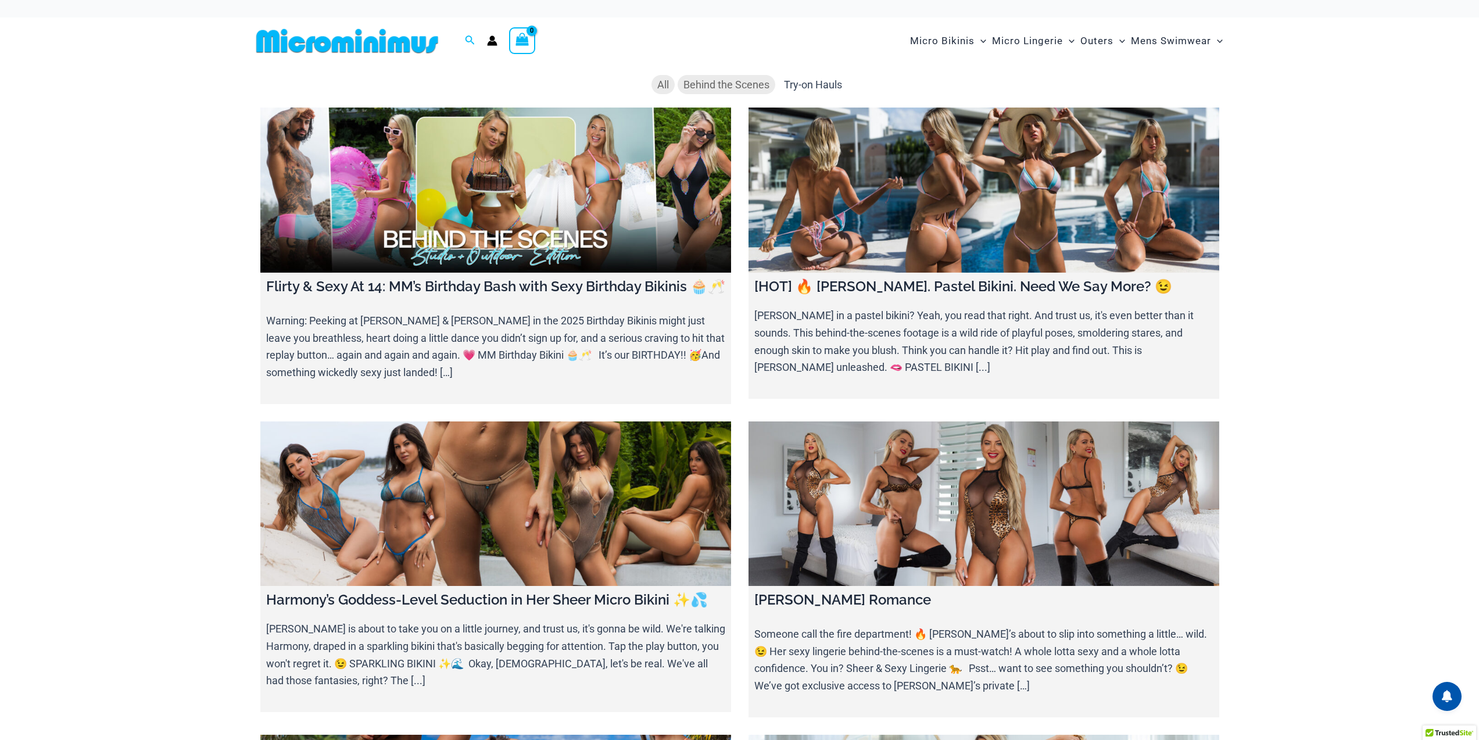
click at [664, 84] on span "All" at bounding box center [663, 84] width 12 height 12
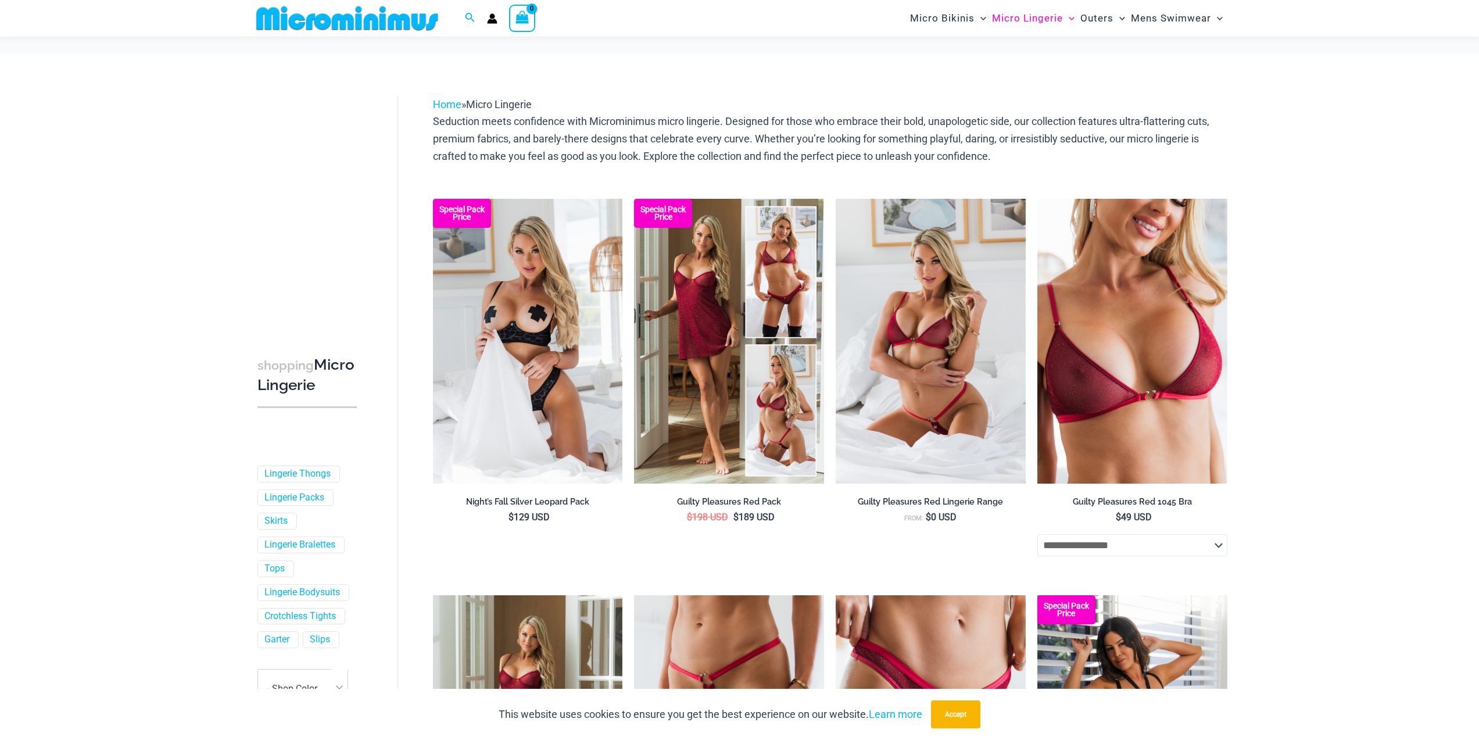
scroll to position [507, 0]
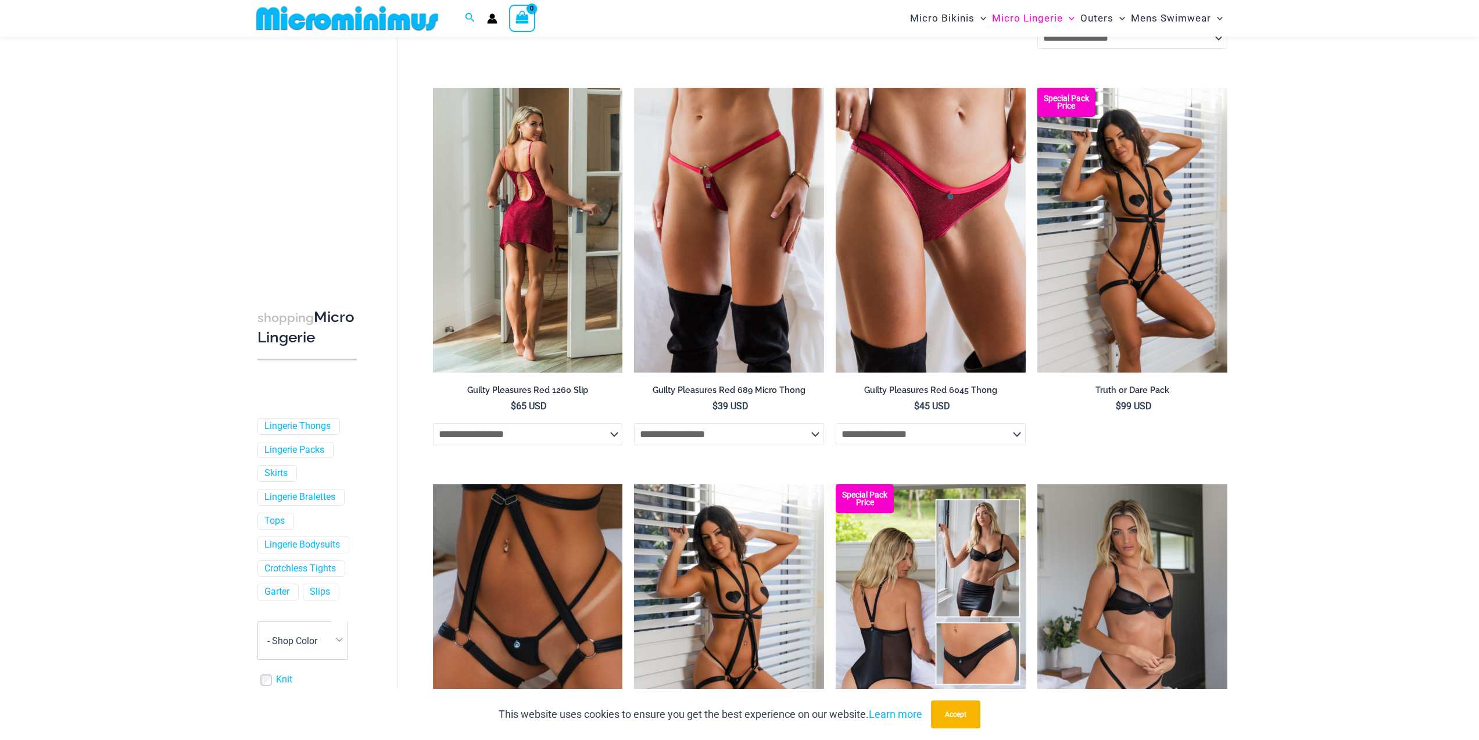
click at [519, 353] on img at bounding box center [528, 230] width 190 height 285
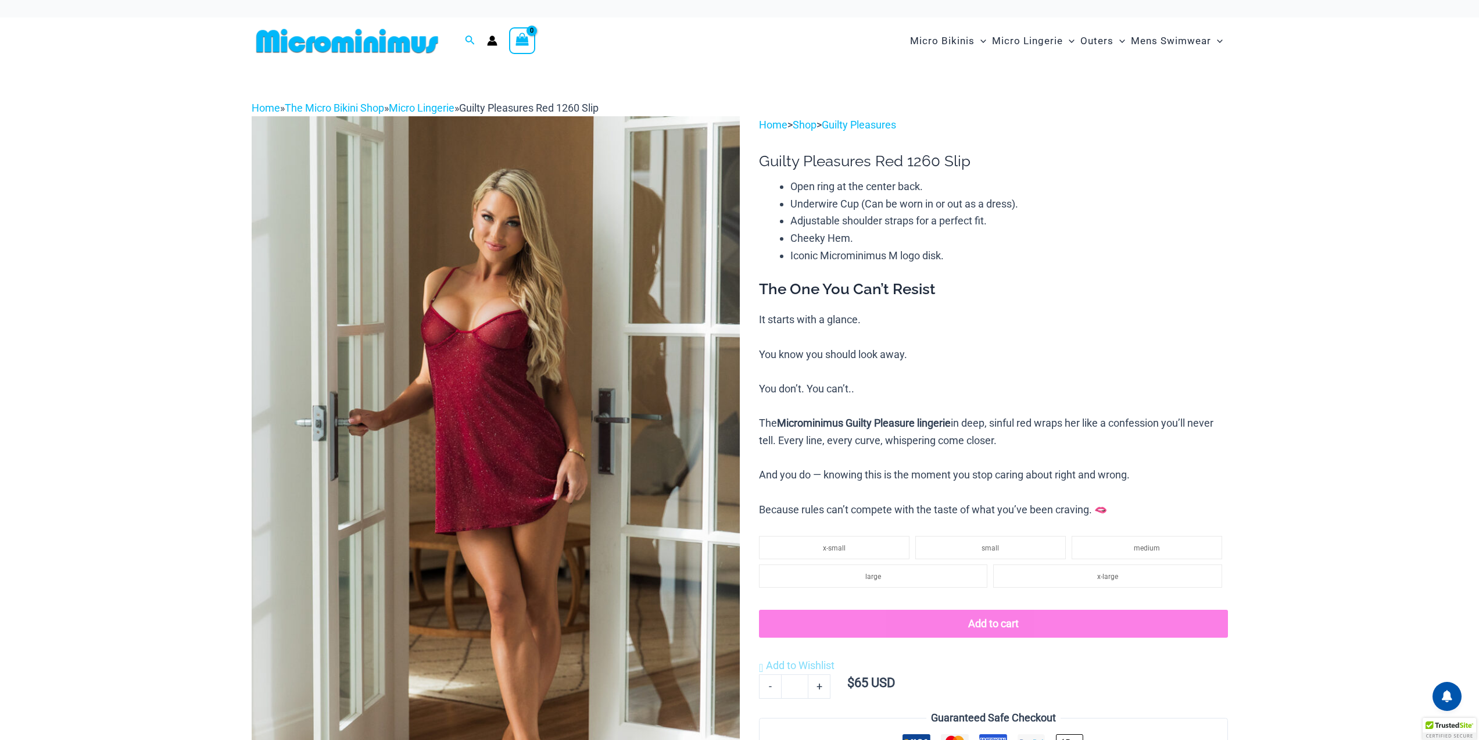
click at [519, 353] on img at bounding box center [496, 482] width 488 height 732
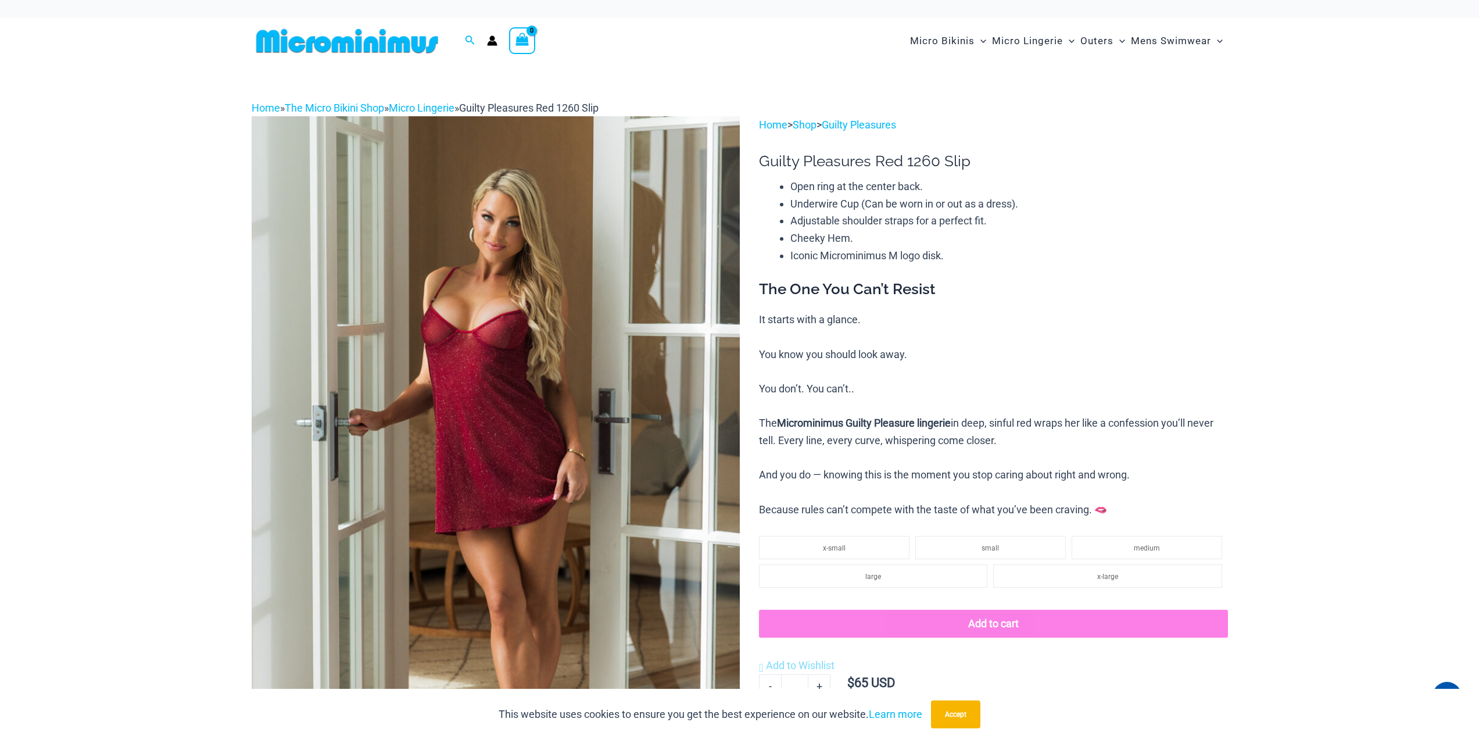
click at [519, 353] on img at bounding box center [496, 482] width 488 height 732
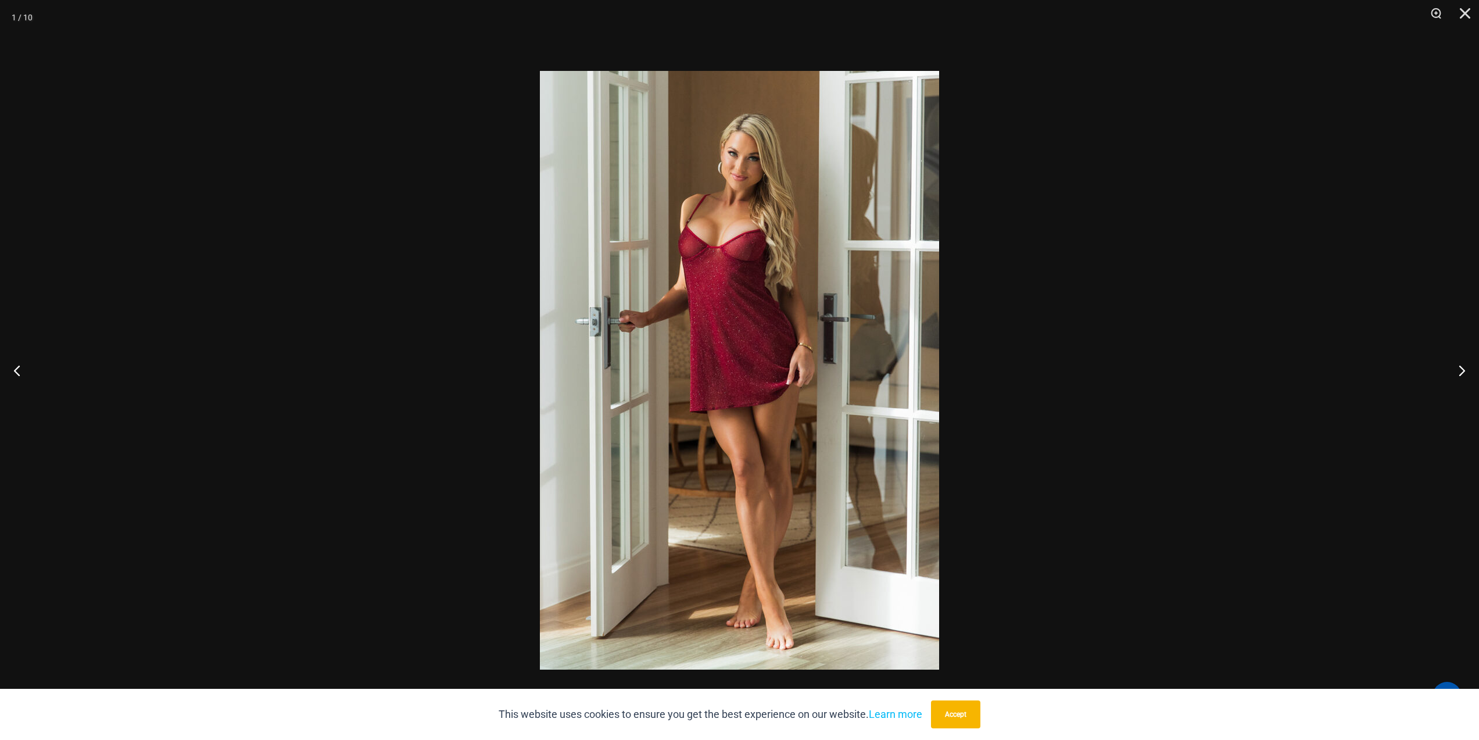
click at [646, 350] on img at bounding box center [739, 370] width 399 height 598
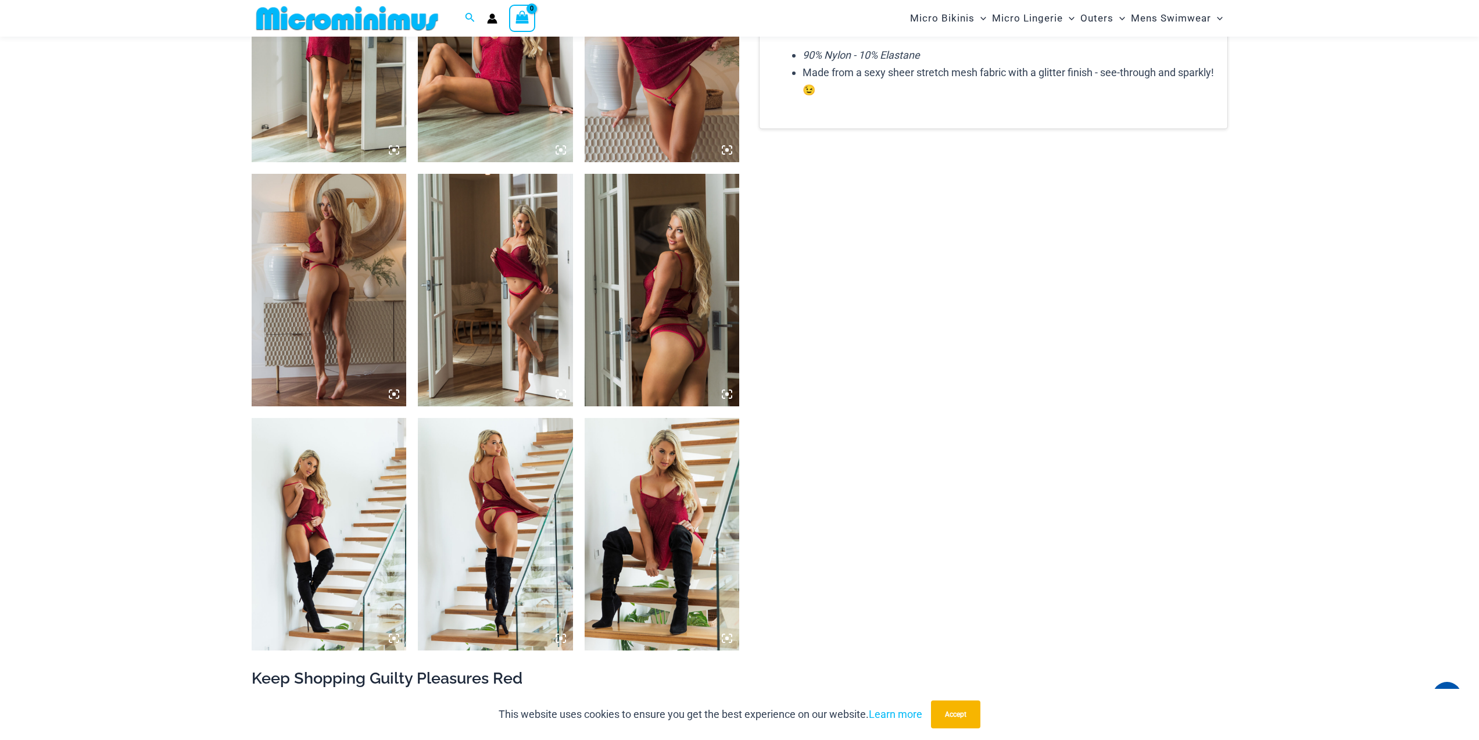
scroll to position [1036, 0]
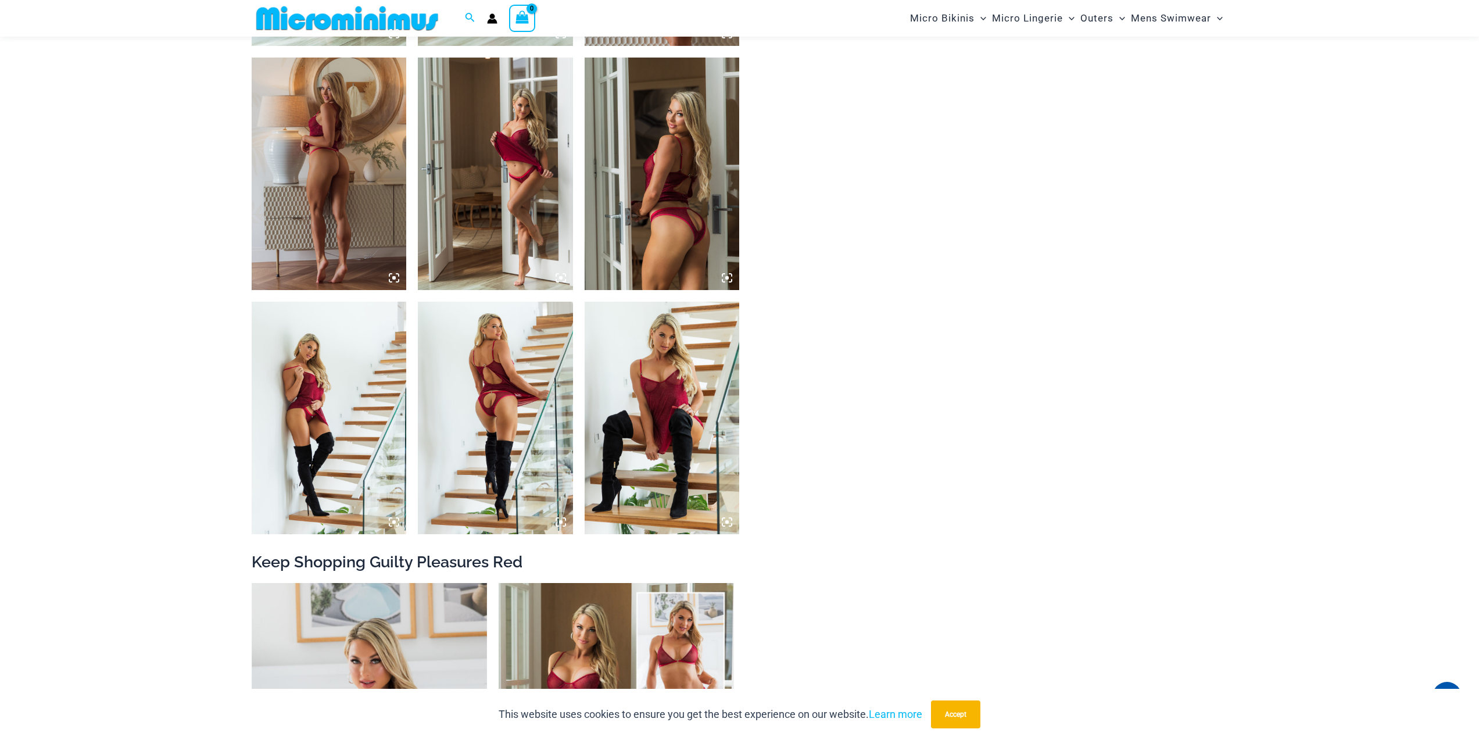
click at [622, 404] on img at bounding box center [661, 418] width 155 height 232
